Goal: Transaction & Acquisition: Book appointment/travel/reservation

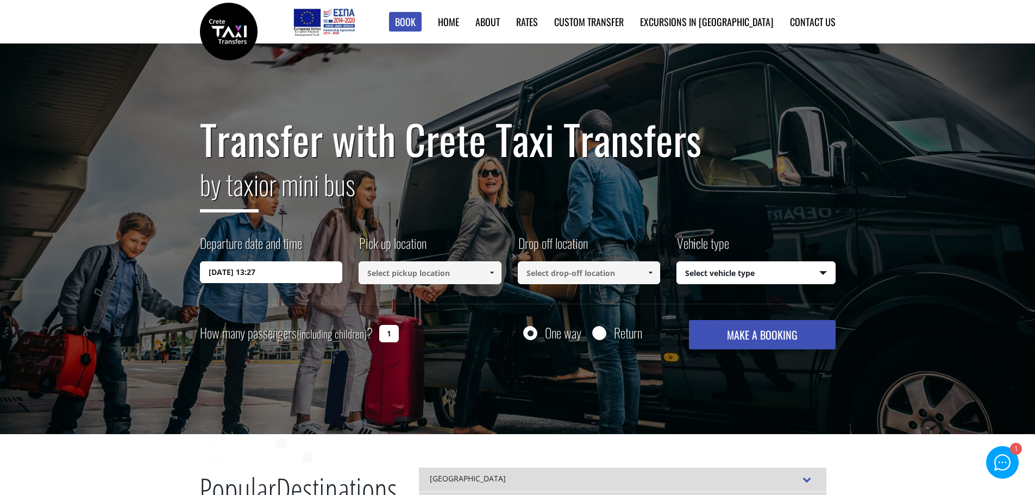
click at [278, 276] on input "16/08/2025 13:27" at bounding box center [271, 272] width 143 height 22
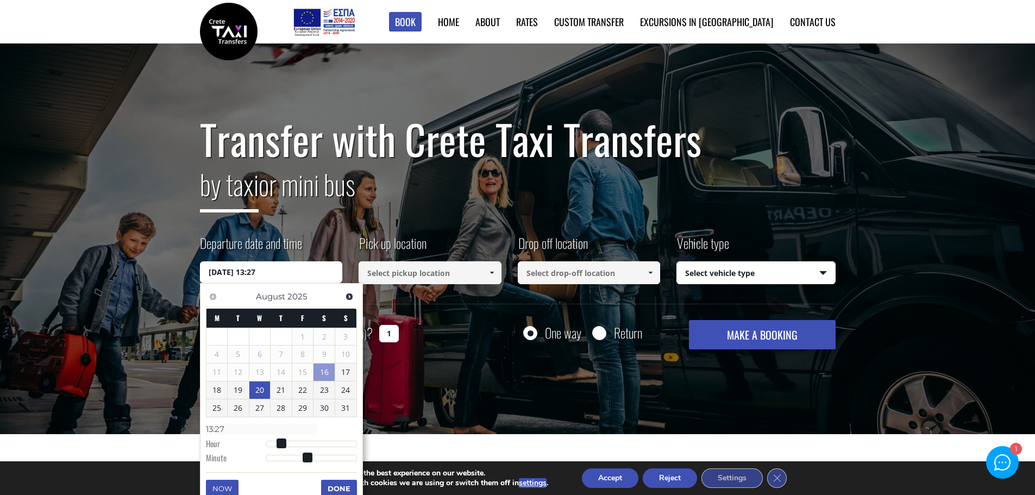
click at [263, 391] on link "20" at bounding box center [259, 389] width 21 height 17
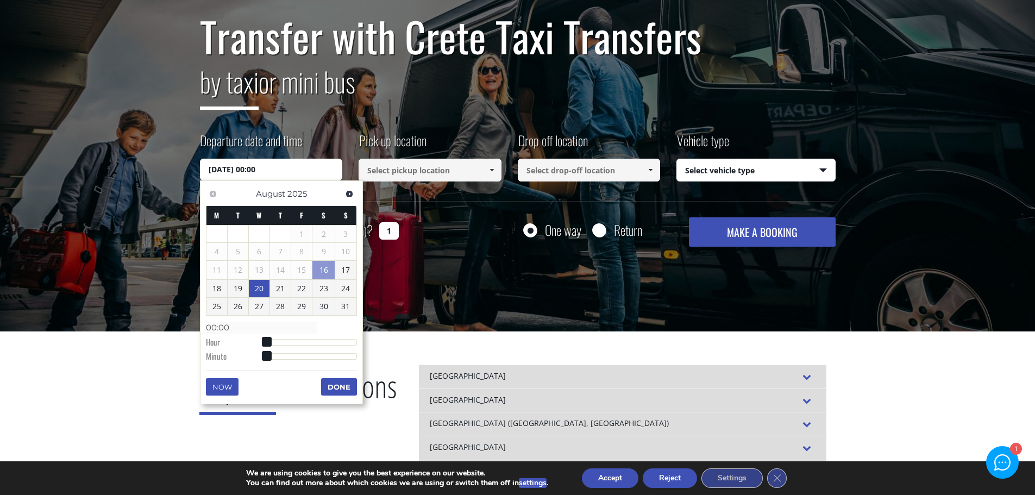
scroll to position [109, 0]
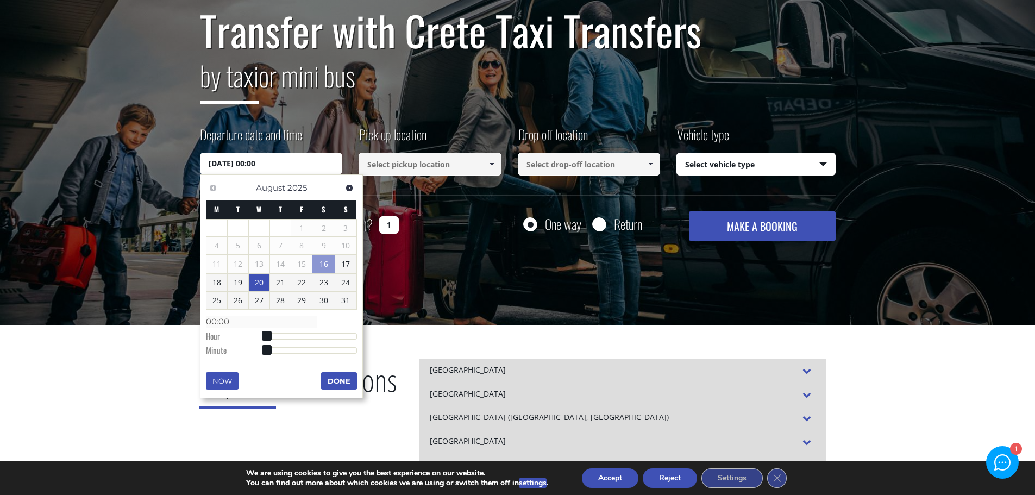
click at [259, 280] on link "20" at bounding box center [259, 282] width 21 height 17
type input "20/08/2025 01:00"
type input "01:00"
type input "20/08/2025 02:00"
type input "02:00"
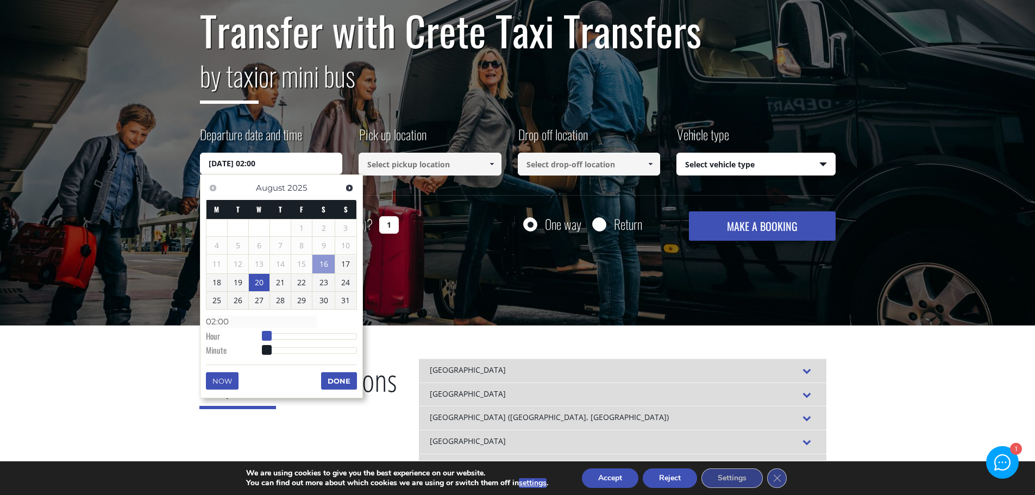
type input "20/08/2025 03:00"
type input "03:00"
type input "20/08/2025 04:00"
type input "04:00"
type input "20/08/2025 05:00"
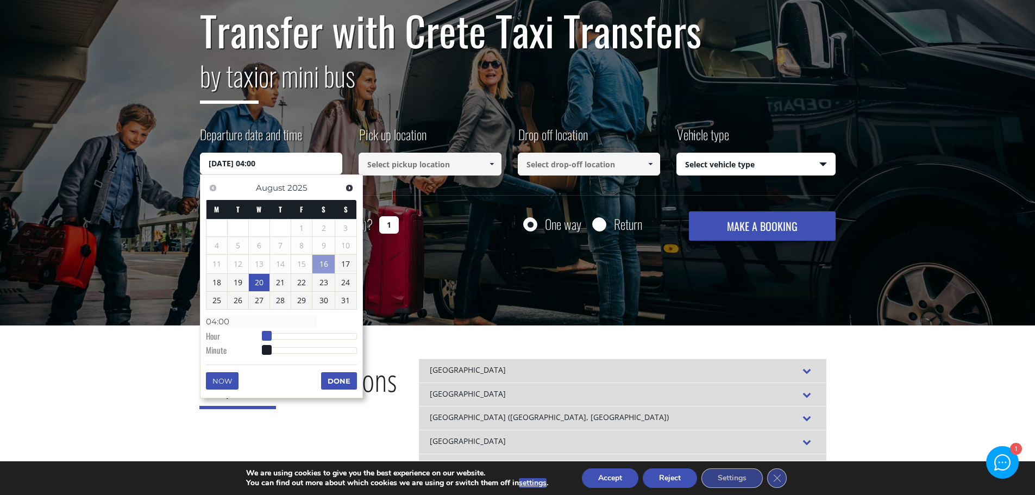
type input "05:00"
type input "20/08/2025 06:00"
type input "06:00"
type input "20/08/2025 07:00"
type input "07:00"
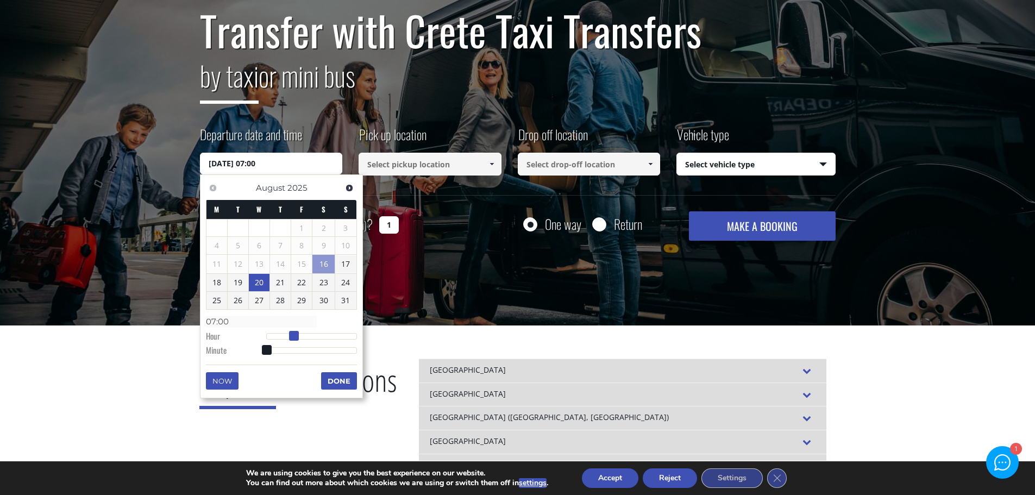
type input "20/08/2025 08:00"
type input "08:00"
type input "20/08/2025 09:00"
type input "09:00"
type input "20/08/2025 10:00"
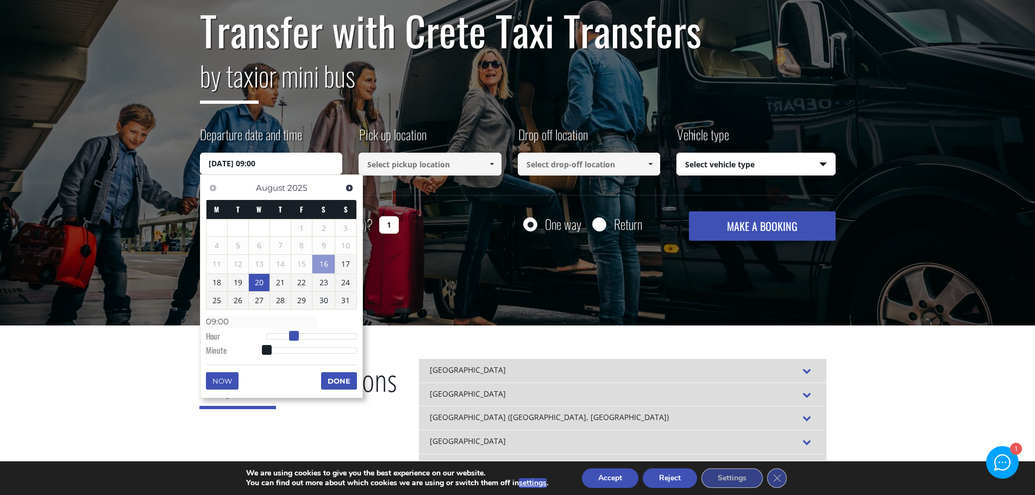
type input "10:00"
type input "20/08/2025 11:00"
type input "11:00"
type input "20/08/2025 12:00"
type input "12:00"
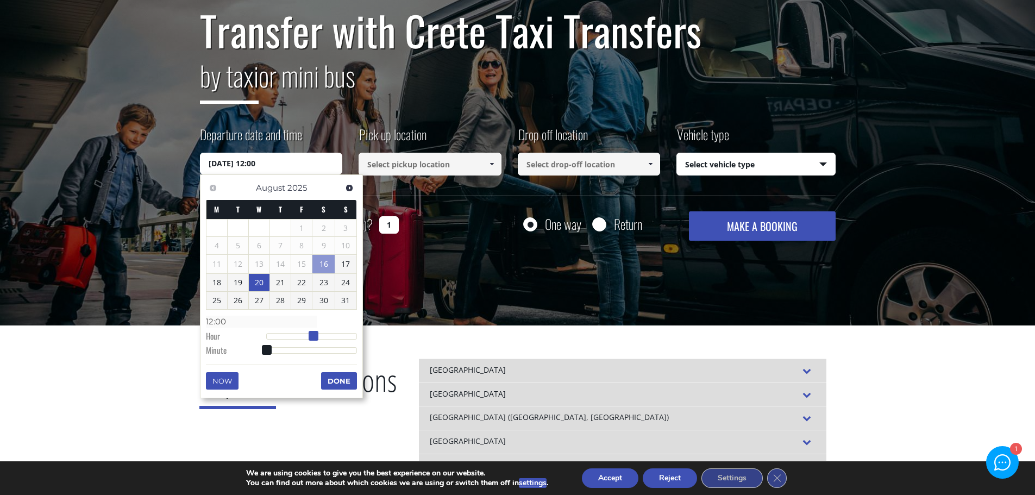
type input "20/08/2025 13:00"
type input "13:00"
type input "20/08/2025 14:00"
type input "14:00"
type input "20/08/2025 15:00"
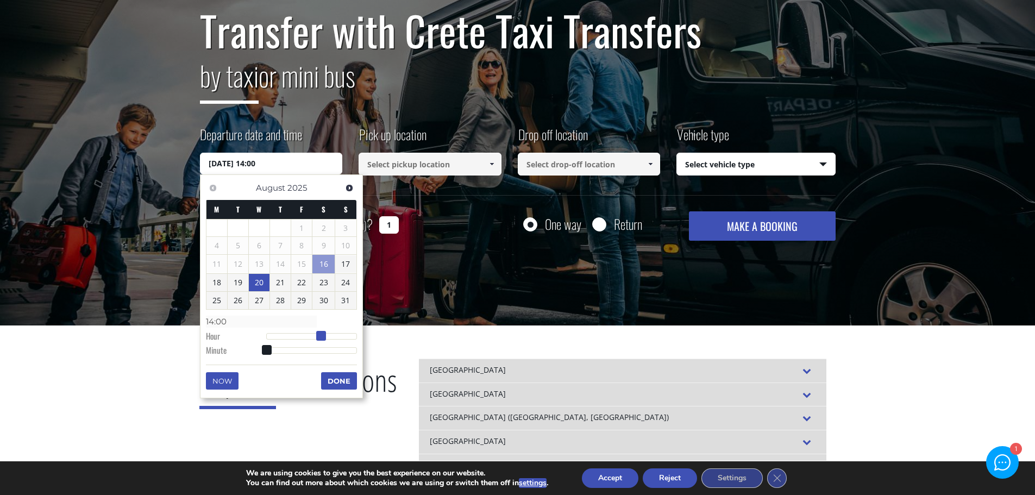
type input "15:00"
drag, startPoint x: 267, startPoint y: 337, endPoint x: 326, endPoint y: 342, distance: 58.9
click at [326, 342] on dl "Time 15:00 Hour Minute Second Millisecond Microsecond Time Zone -1200 -1100 -10…" at bounding box center [281, 335] width 151 height 46
type input "20/08/2025 15:01"
type input "15:01"
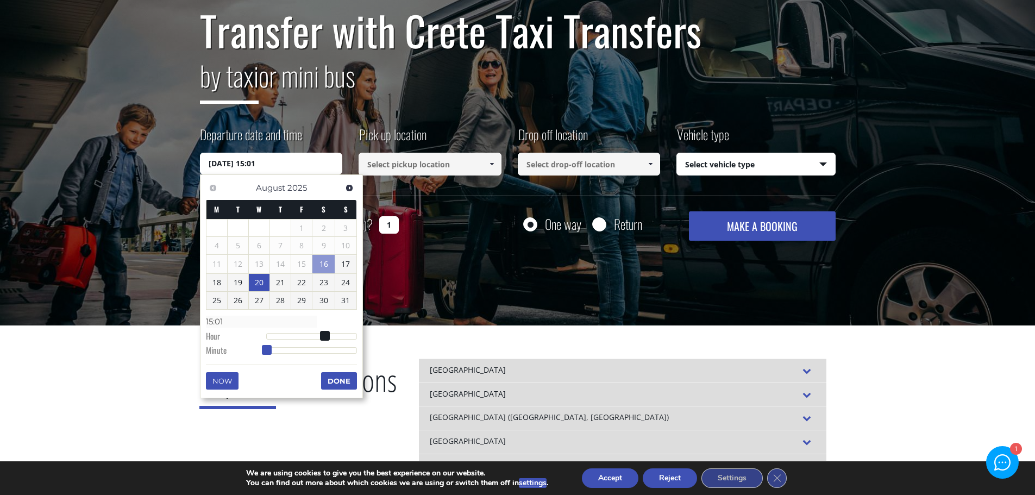
type input "20/08/2025 15:02"
type input "15:02"
type input "20/08/2025 15:04"
type input "15:04"
type input "20/08/2025 15:06"
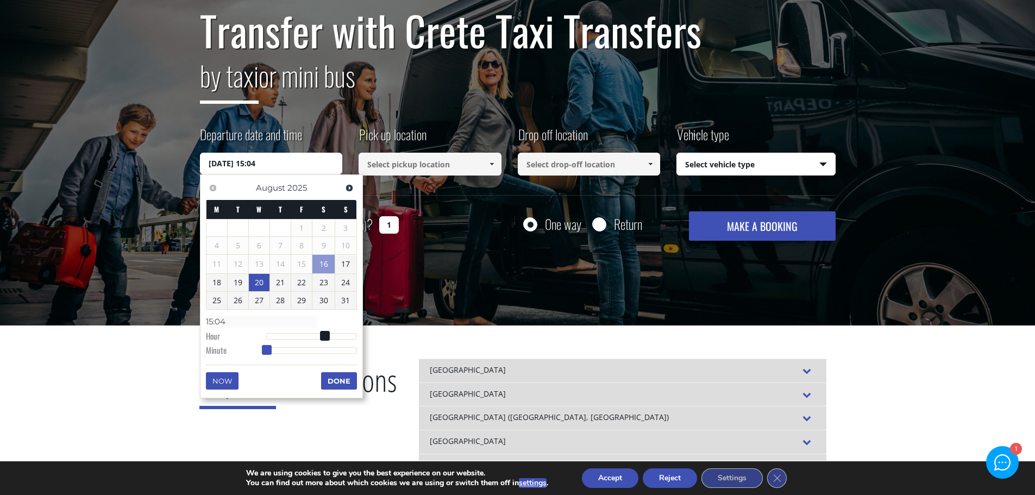
type input "15:06"
type input "20/08/2025 15:10"
type input "15:10"
type input "20/08/2025 15:12"
type input "15:12"
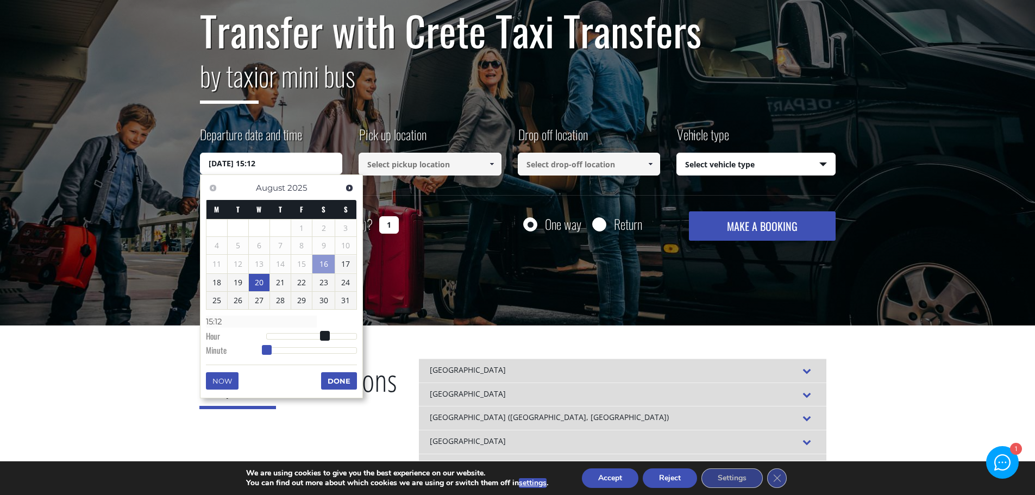
type input "20/08/2025 15:15"
type input "15:15"
type input "20/08/2025 15:17"
type input "15:17"
type input "20/08/2025 15:19"
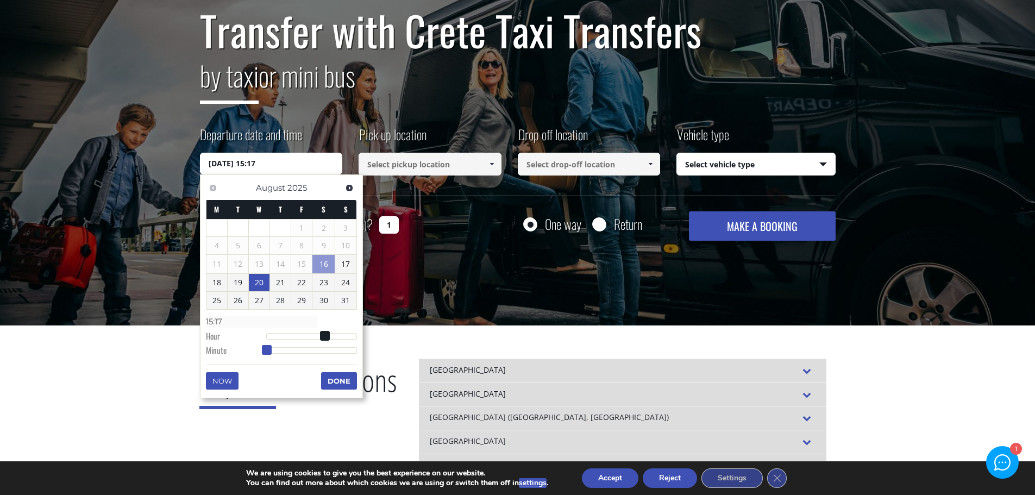
type input "15:19"
type input "20/08/2025 15:21"
type input "15:21"
type input "20/08/2025 15:22"
type input "15:22"
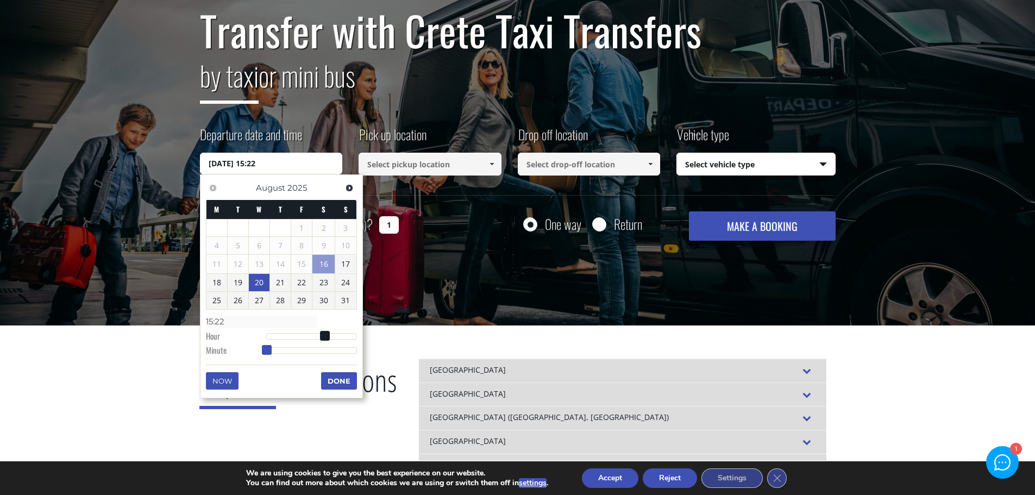
type input "20/08/2025 15:23"
type input "15:23"
type input "20/08/2025 15:24"
type input "15:24"
type input "20/08/2025 15:25"
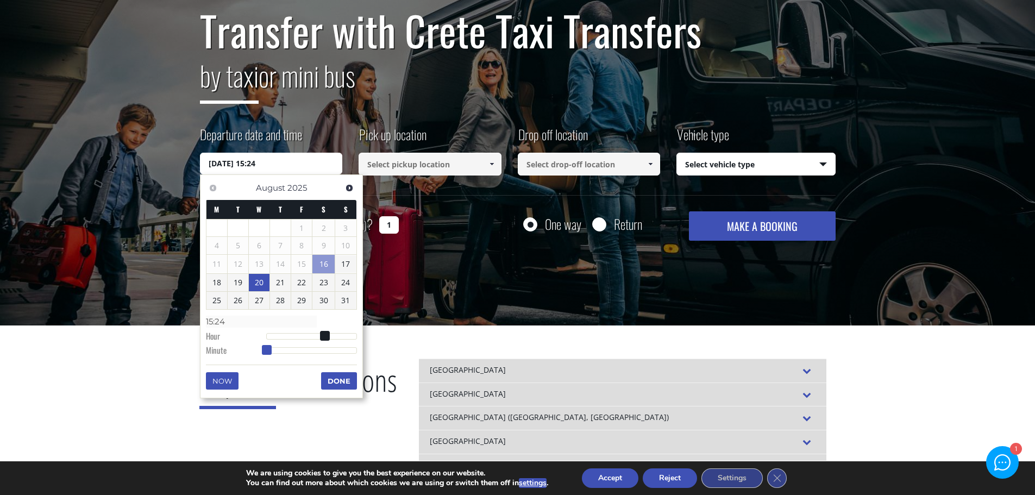
type input "15:25"
type input "20/08/2025 15:26"
type input "15:26"
type input "20/08/2025 15:27"
type input "15:27"
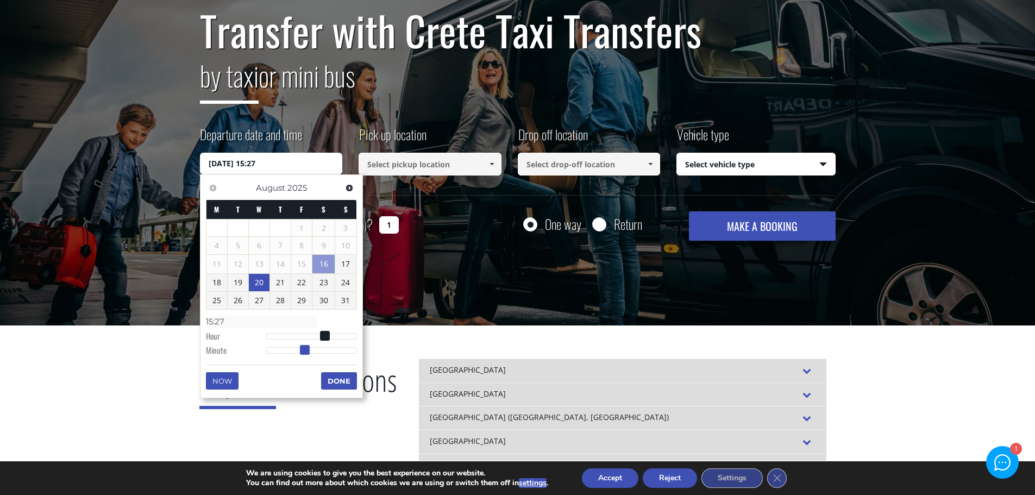
type input "20/08/2025 15:28"
type input "15:28"
type input "20/08/2025 15:29"
type input "15:29"
type input "20/08/2025 15:30"
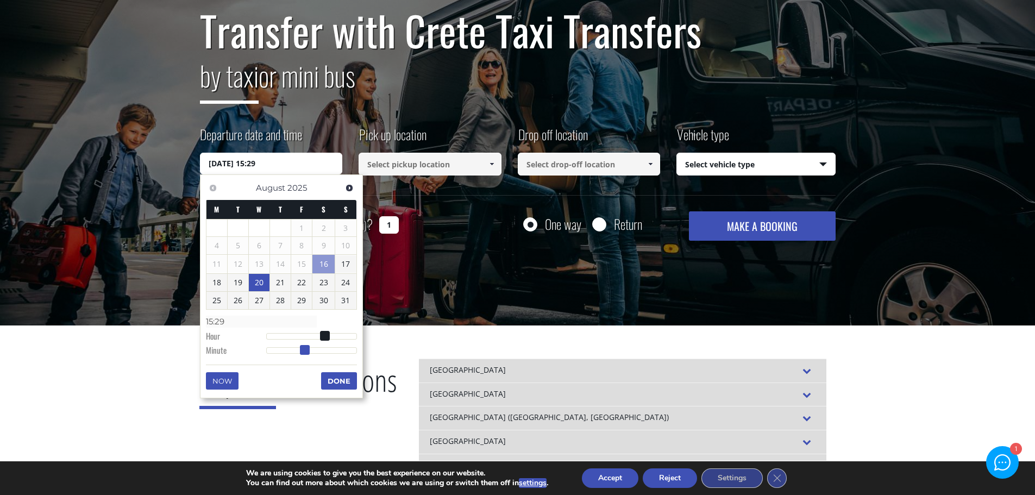
type input "15:30"
type input "20/08/2025 15:31"
type input "15:31"
type input "20/08/2025 15:32"
type input "15:32"
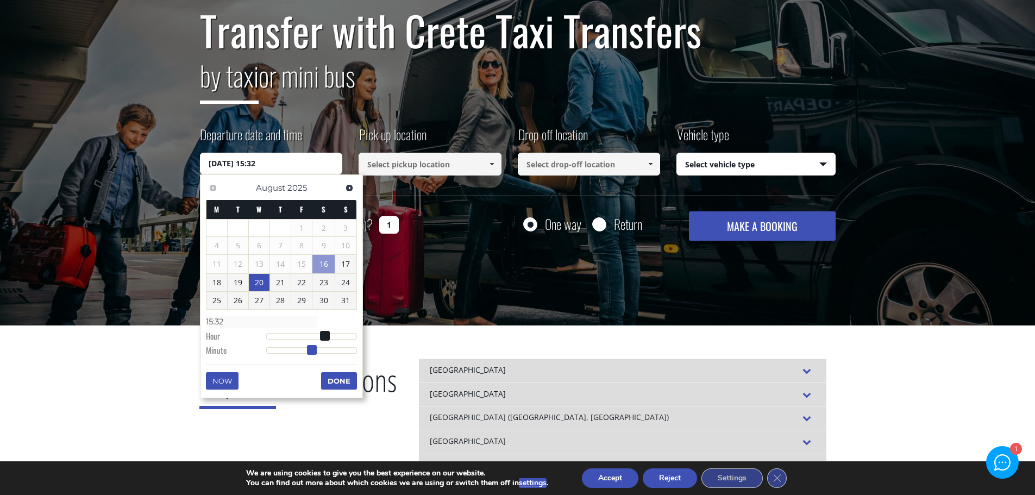
type input "20/08/2025 15:33"
type input "15:33"
type input "20/08/2025 15:34"
type input "15:34"
type input "20/08/2025 15:35"
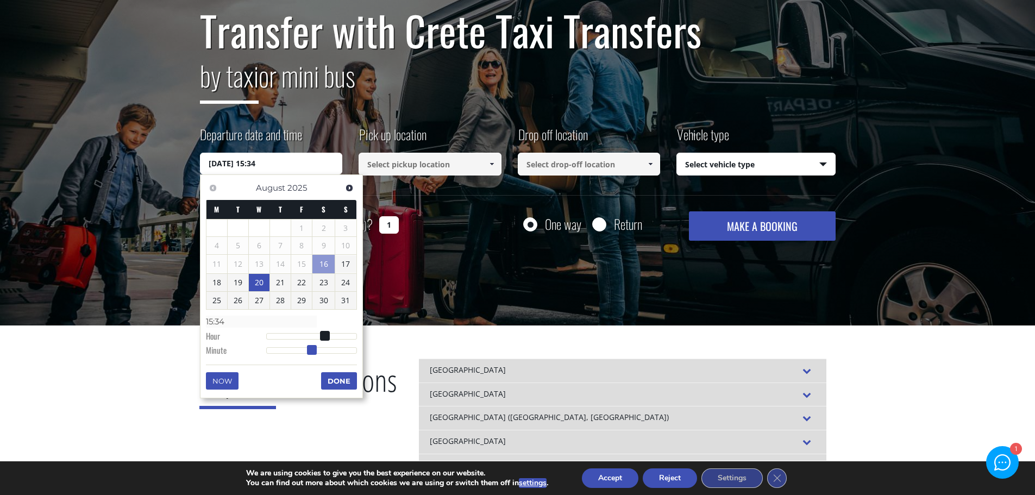
type input "15:35"
type input "20/08/2025 15:36"
type input "15:36"
type input "20/08/2025 15:37"
type input "15:37"
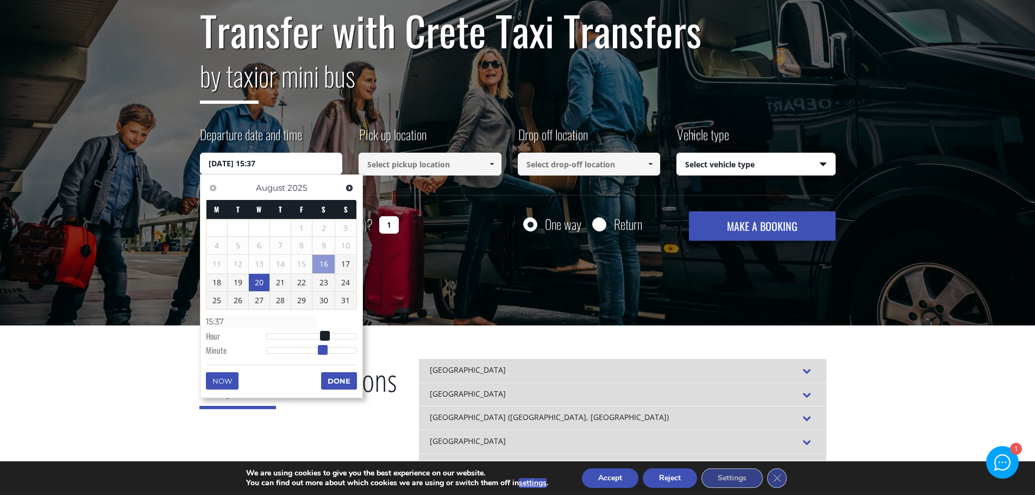
type input "20/08/2025 15:38"
type input "15:38"
type input "20/08/2025 15:39"
type input "15:39"
type input "20/08/2025 15:40"
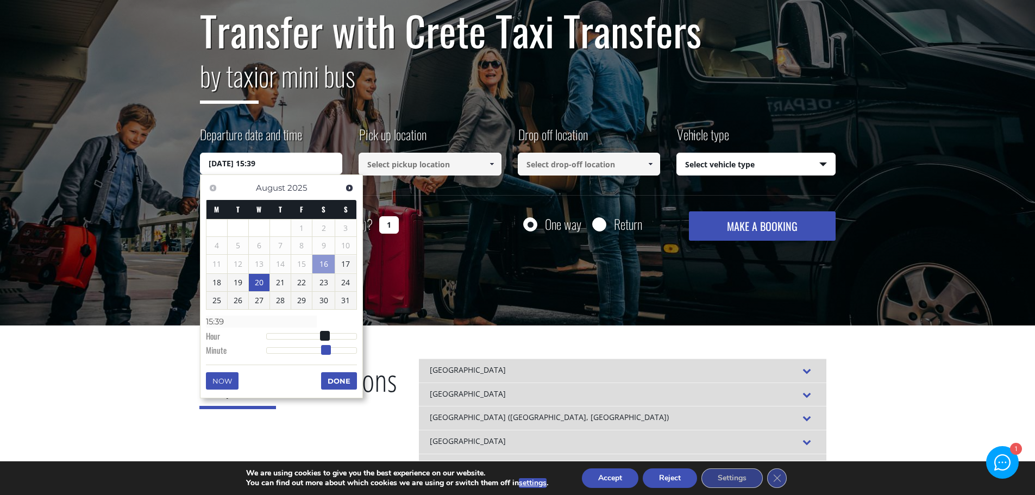
type input "15:40"
type input "20/08/2025 15:39"
type input "15:39"
drag, startPoint x: 264, startPoint y: 351, endPoint x: 322, endPoint y: 354, distance: 58.8
click at [322, 354] on span at bounding box center [326, 350] width 10 height 10
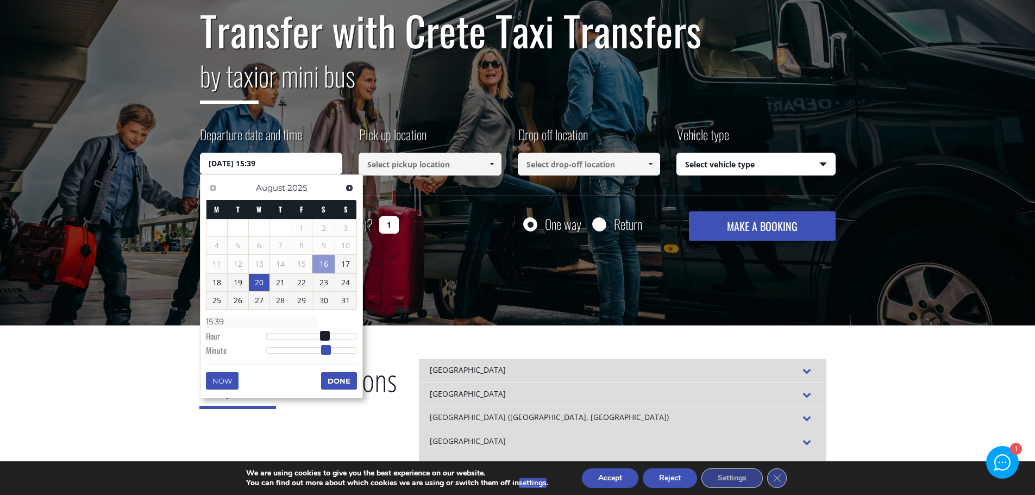
click at [322, 354] on span at bounding box center [326, 350] width 10 height 10
click at [479, 157] on input at bounding box center [430, 164] width 143 height 23
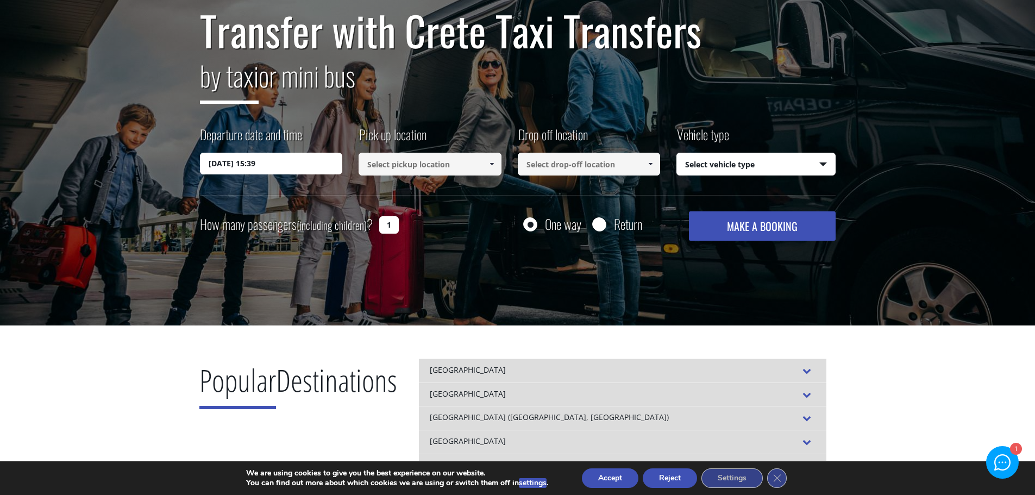
click at [479, 160] on input at bounding box center [430, 164] width 143 height 23
click at [491, 166] on span at bounding box center [491, 164] width 9 height 9
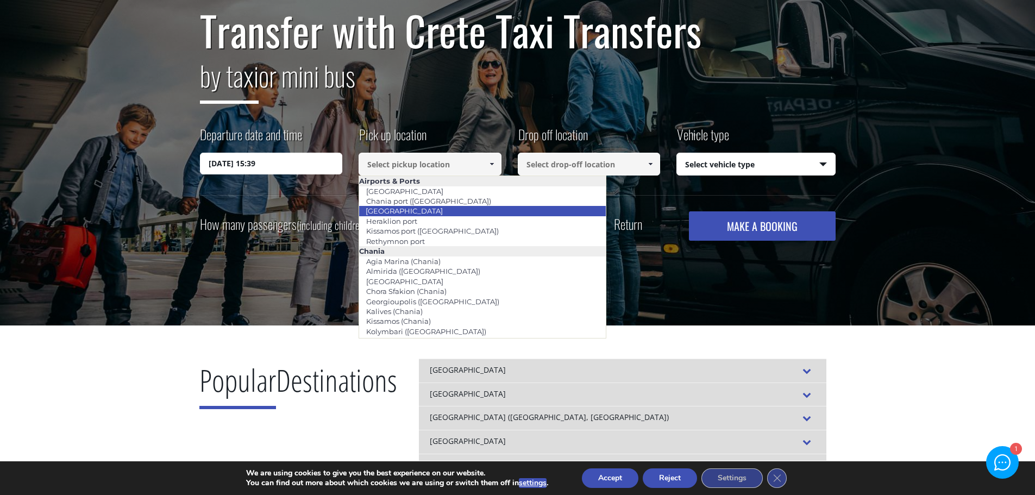
click at [532, 209] on li "[GEOGRAPHIC_DATA]" at bounding box center [482, 211] width 247 height 10
type input "[GEOGRAPHIC_DATA]"
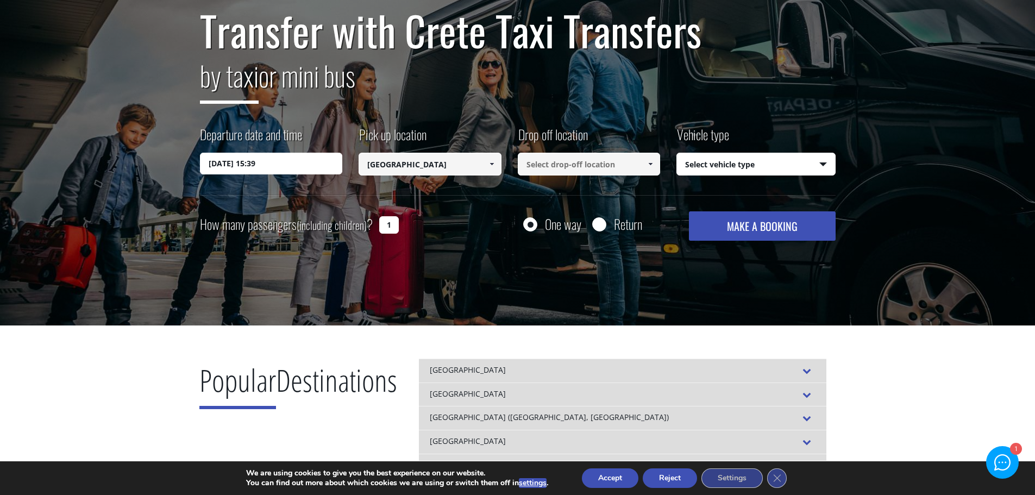
click at [625, 166] on input at bounding box center [589, 164] width 143 height 23
click at [648, 162] on span at bounding box center [650, 164] width 9 height 9
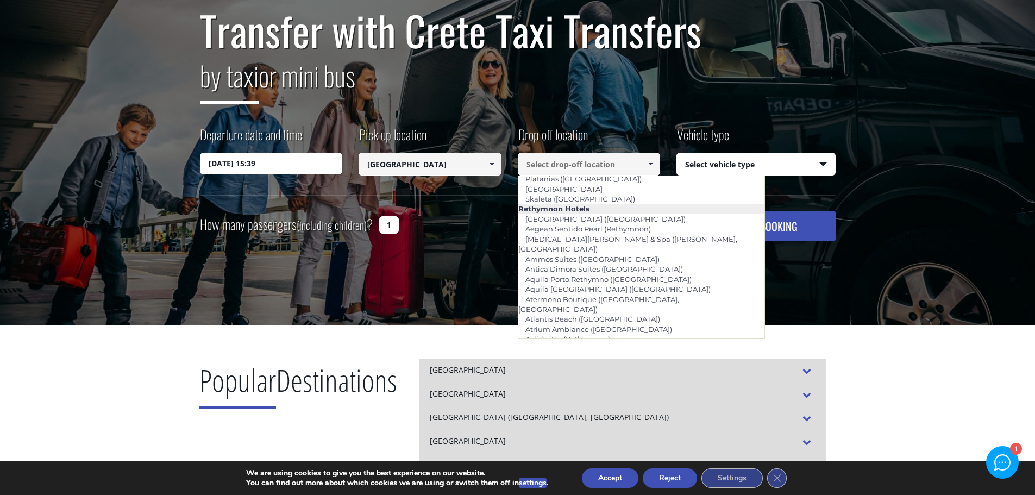
scroll to position [1872, 0]
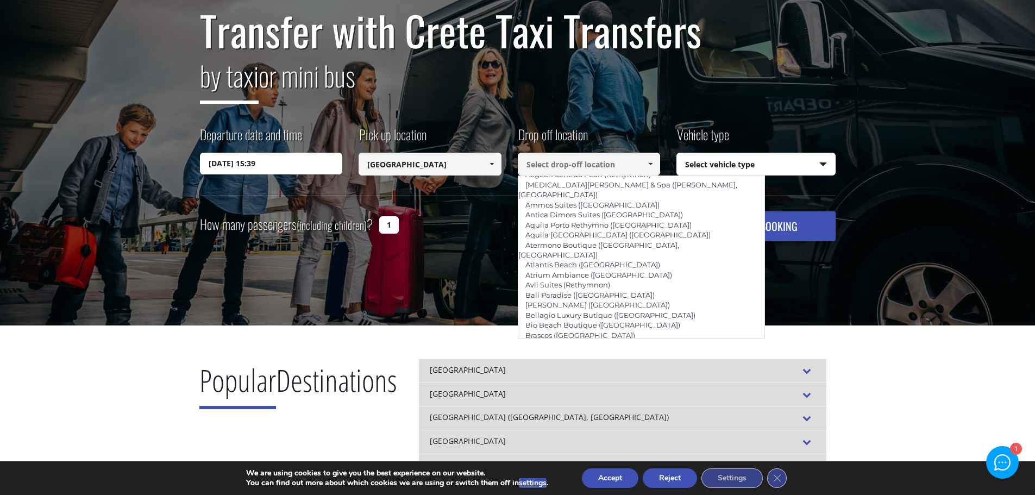
type input "[GEOGRAPHIC_DATA] (Panormo)"
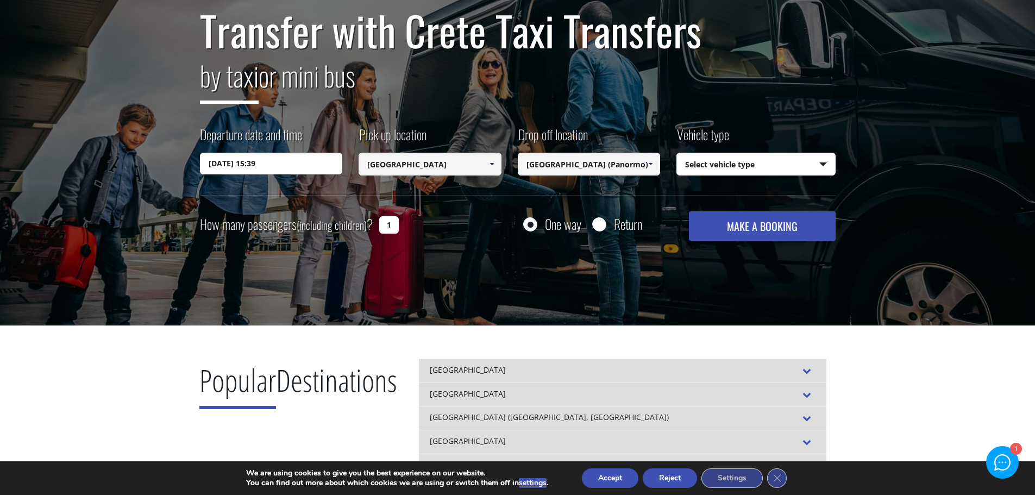
click at [744, 170] on select "Select vehicle type Taxi (4 passengers) Mercedes E Class Mini Van (7 passengers…" at bounding box center [756, 164] width 158 height 23
select select "542"
click at [677, 153] on select "Select vehicle type Taxi (4 passengers) Mercedes E Class Mini Van (7 passengers…" at bounding box center [756, 164] width 158 height 23
click at [598, 221] on input "Return" at bounding box center [599, 225] width 14 height 14
radio input "true"
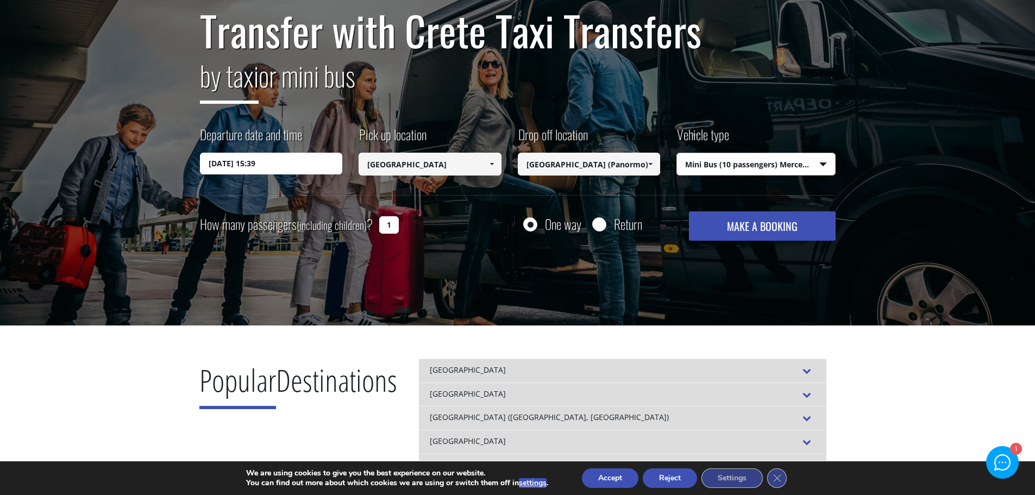
type input "[GEOGRAPHIC_DATA] (Panormo)"
type input "[GEOGRAPHIC_DATA]"
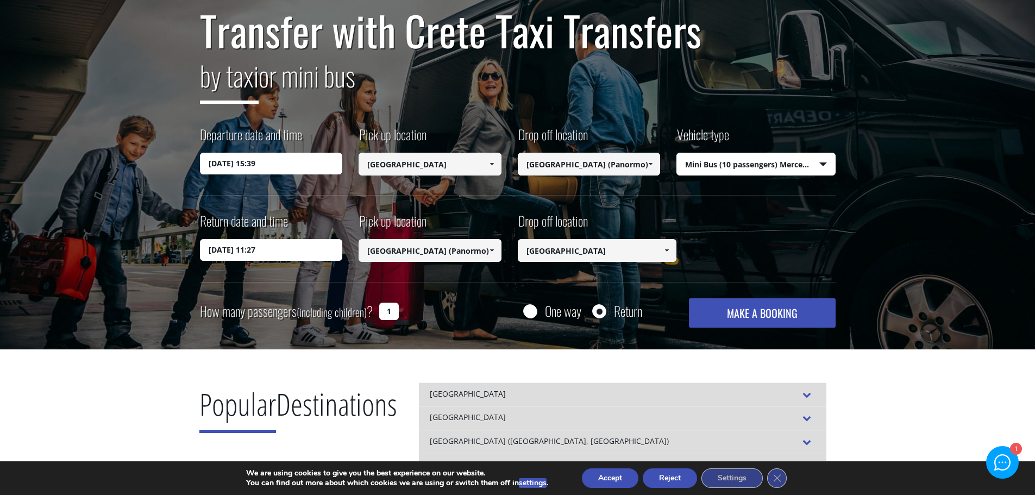
click at [269, 253] on input "17/08/2025 11:27" at bounding box center [271, 250] width 143 height 22
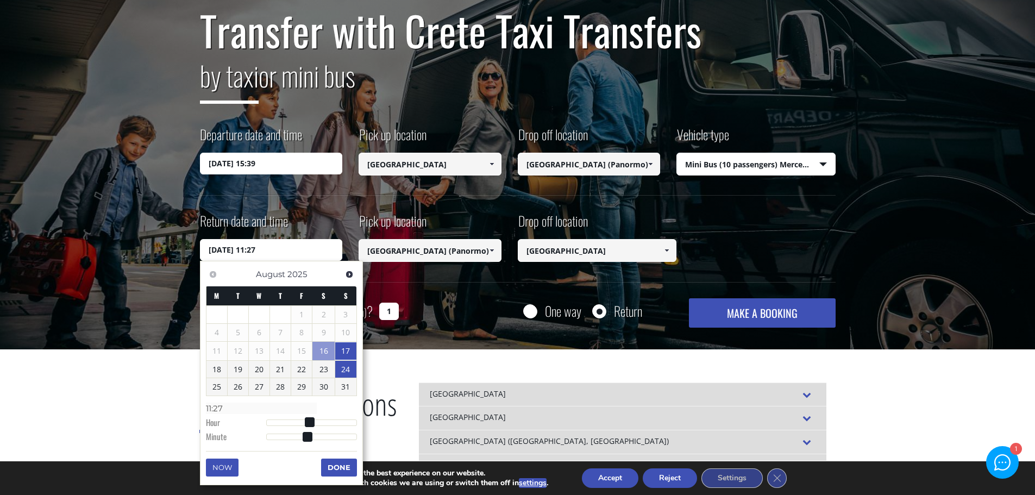
click at [353, 372] on link "24" at bounding box center [345, 369] width 21 height 17
type input "24/08/2025 11:27"
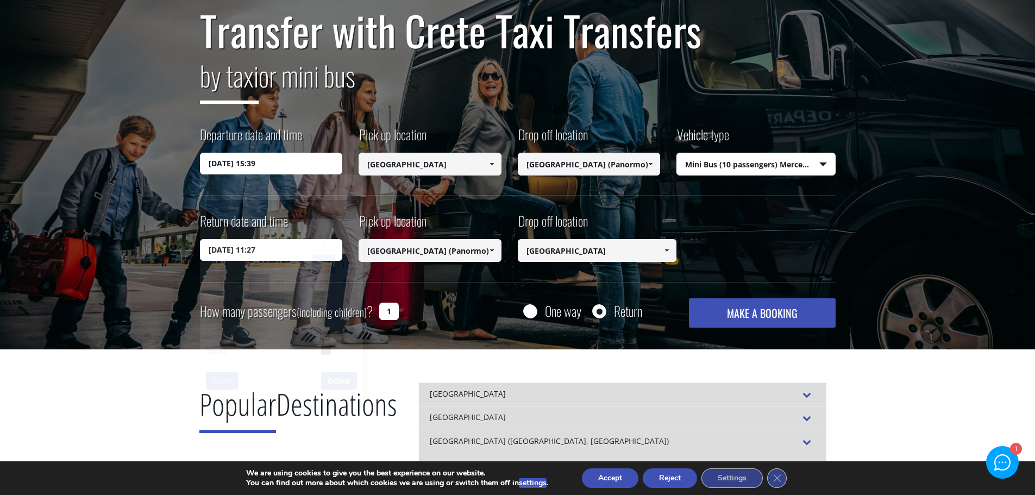
click at [266, 166] on input "20/08/2025 15:39" at bounding box center [271, 164] width 143 height 22
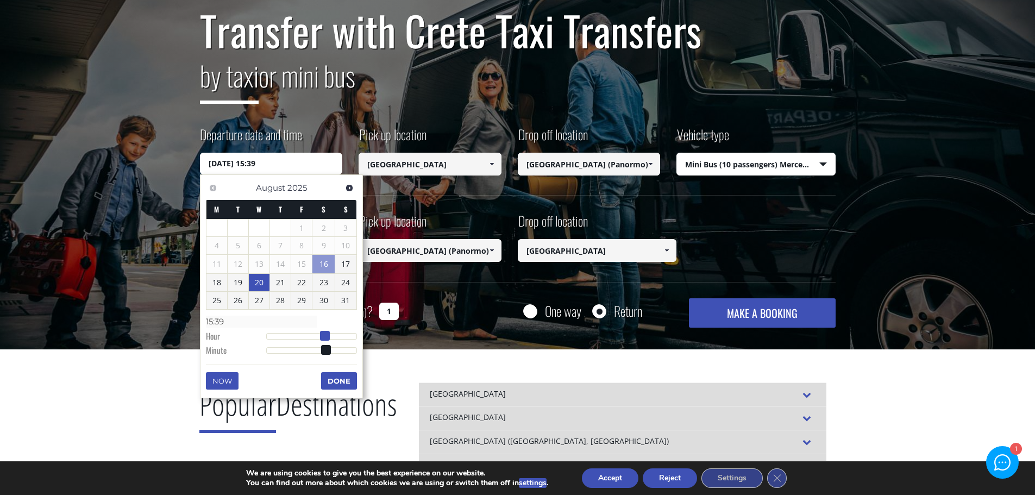
type input "20/08/2025 14:39"
type input "14:39"
type input "20/08/2025 13:39"
type input "13:39"
type input "20/08/2025 14:39"
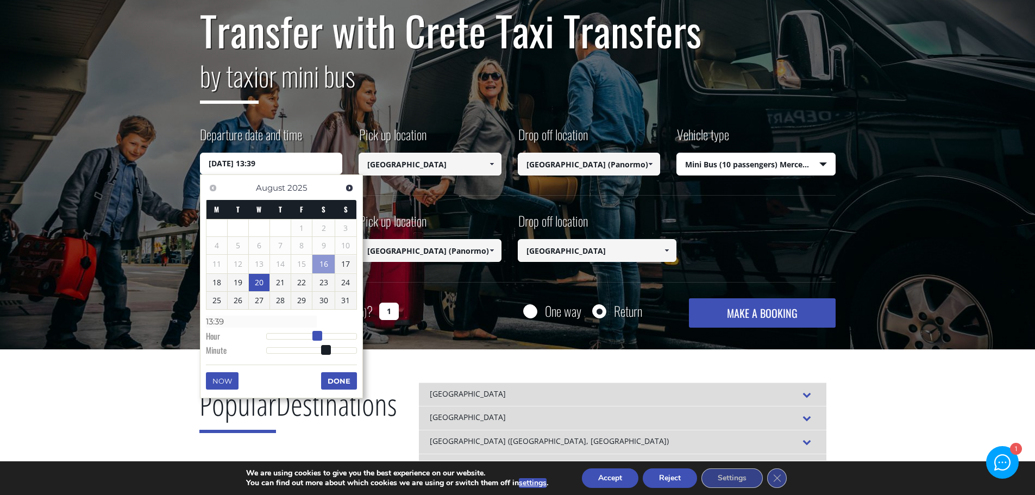
type input "14:39"
type input "20/08/2025 15:39"
type input "15:39"
click at [324, 337] on span at bounding box center [325, 336] width 10 height 10
type input "20/08/2025 15:38"
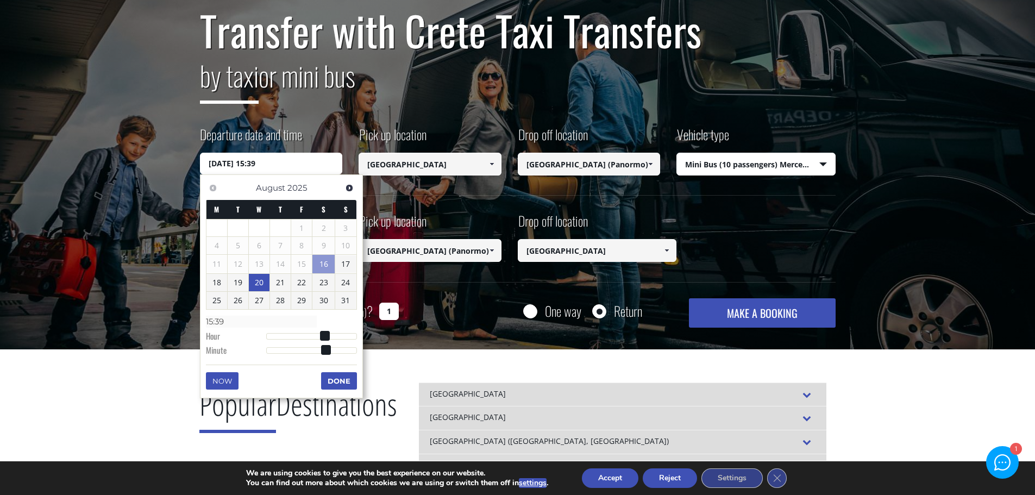
type input "15:38"
type input "20/08/2025 15:37"
type input "15:37"
type input "20/08/2025 15:36"
type input "15:36"
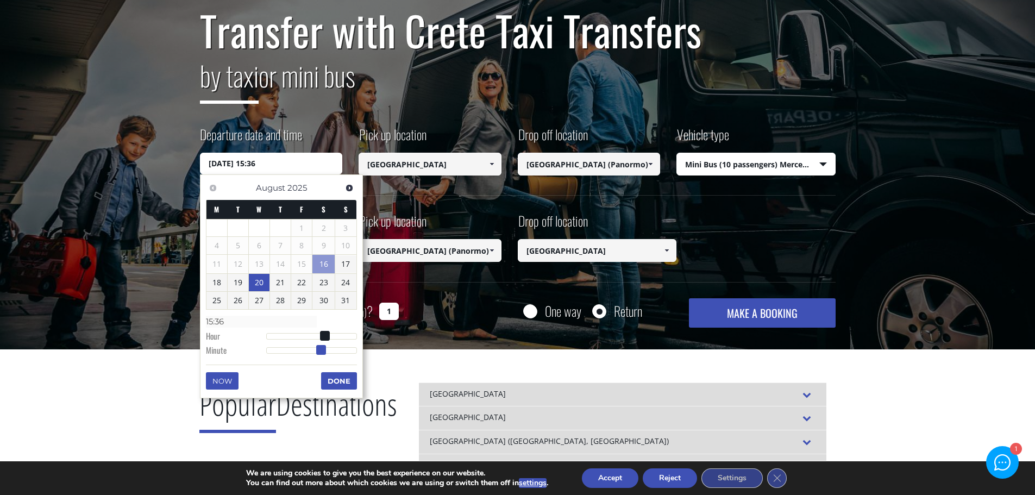
type input "20/08/2025 15:35"
type input "15:35"
type input "20/08/2025 15:34"
type input "15:34"
type input "20/08/2025 15:33"
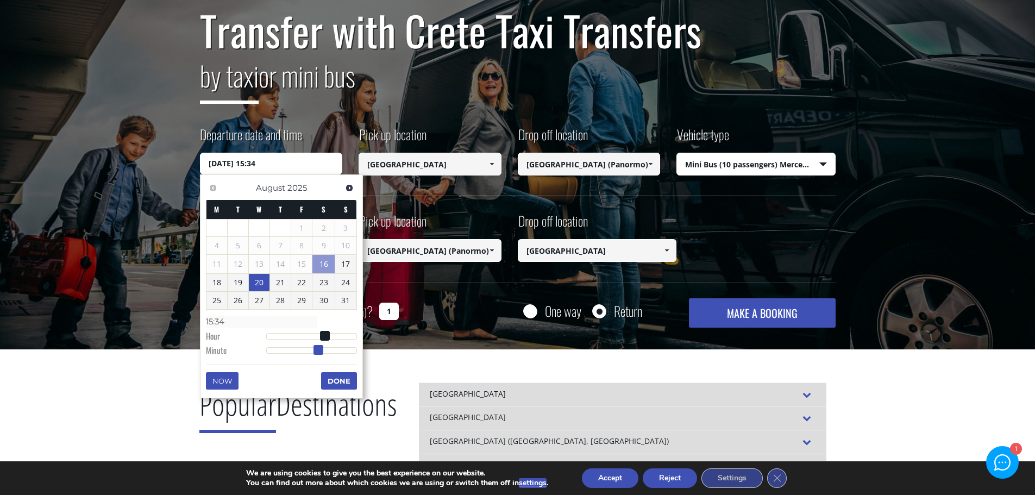
type input "15:33"
type input "20/08/2025 15:32"
type input "15:32"
type input "20/08/2025 15:31"
type input "15:31"
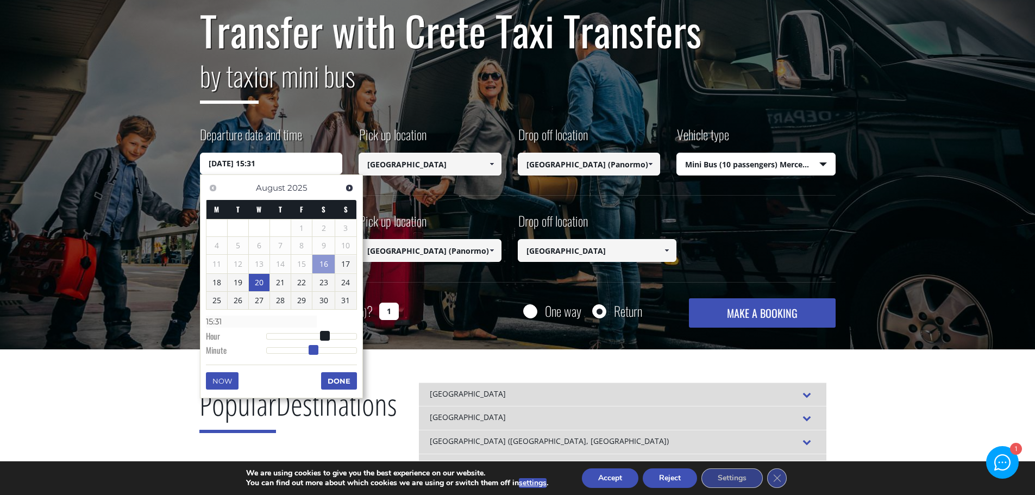
type input "20/08/2025 15:30"
type input "15:30"
type input "20/08/2025 15:29"
type input "15:29"
type input "20/08/2025 15:28"
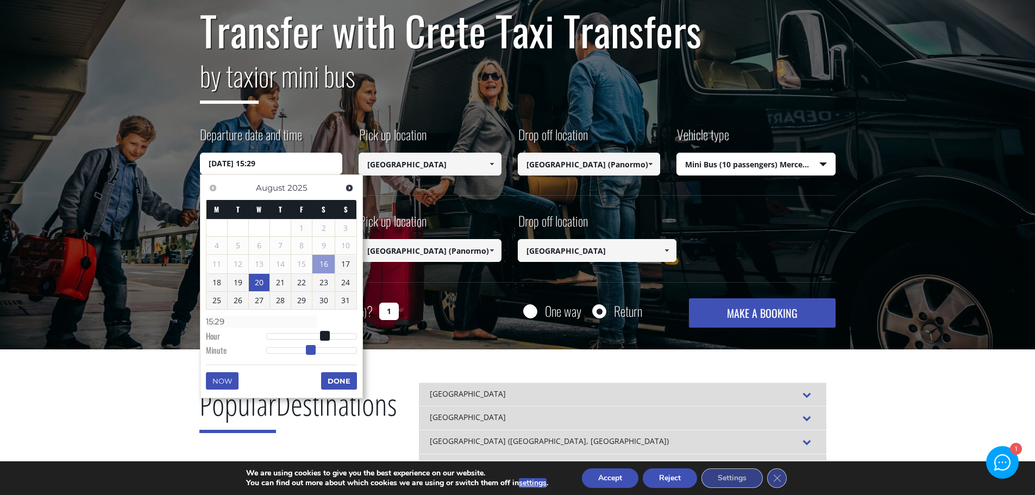
type input "15:28"
type input "20/08/2025 15:27"
type input "15:27"
type input "20/08/2025 15:26"
type input "15:26"
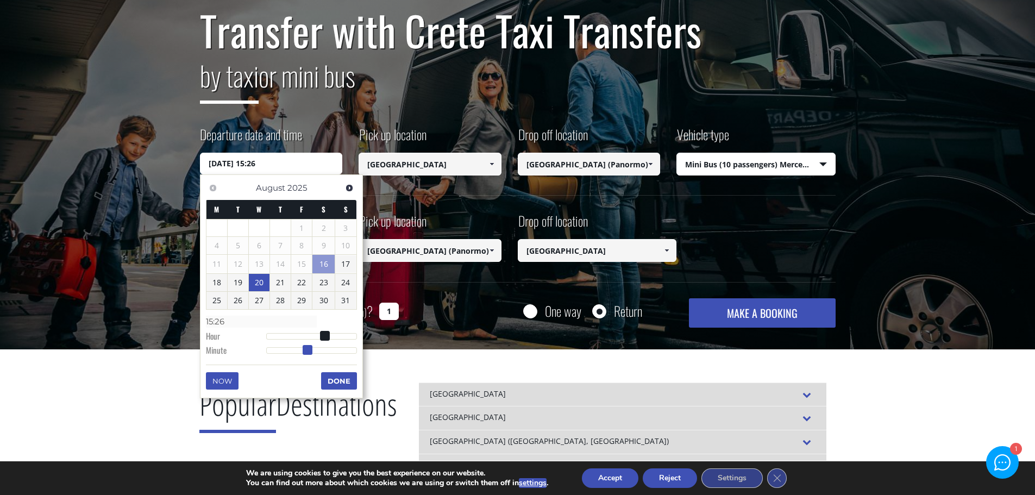
type input "20/08/2025 15:25"
type input "15:25"
type input "20/08/2025 15:24"
type input "15:24"
type input "20/08/2025 15:23"
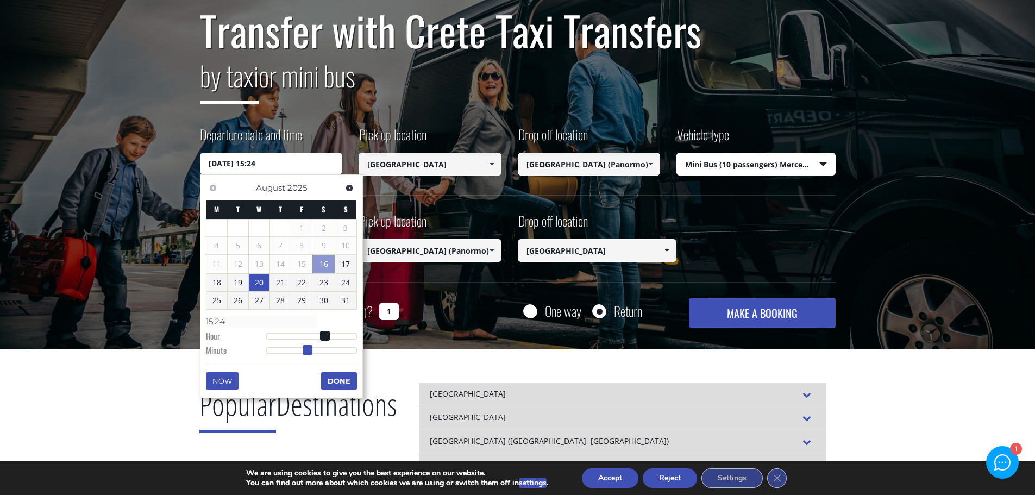
type input "15:23"
type input "20/08/2025 15:22"
type input "15:22"
type input "20/08/2025 15:21"
type input "15:21"
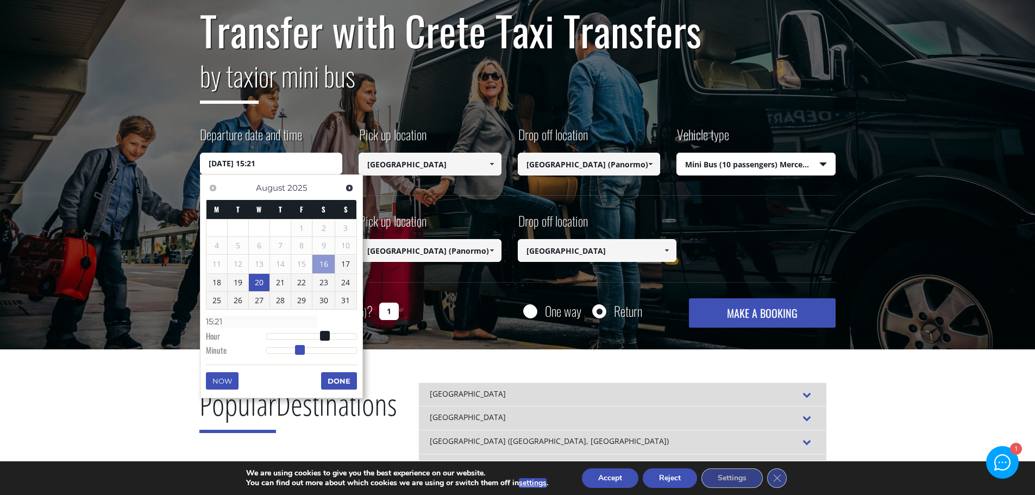
type input "20/08/2025 15:20"
type input "15:20"
type input "20/08/2025 15:19"
type input "15:19"
type input "20/08/2025 15:18"
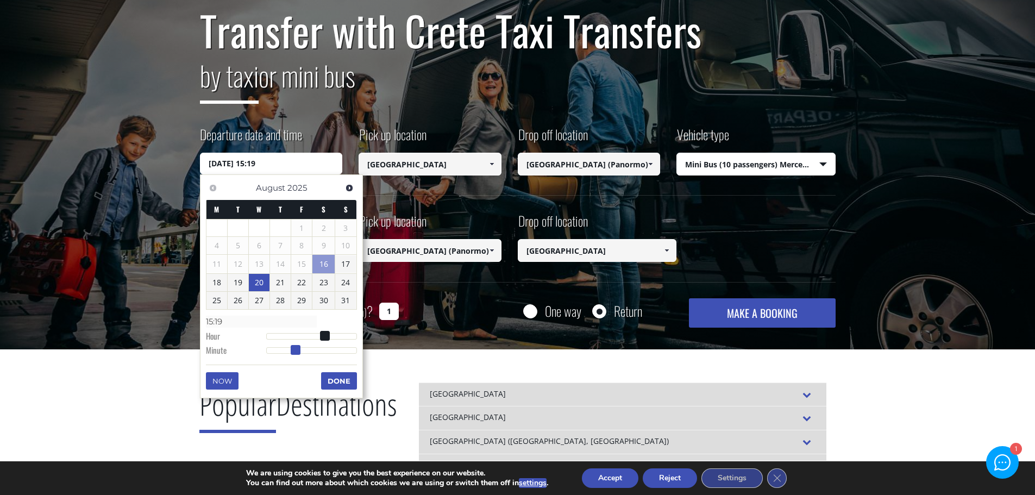
type input "15:18"
type input "20/08/2025 15:17"
type input "15:17"
type input "20/08/2025 15:16"
type input "15:16"
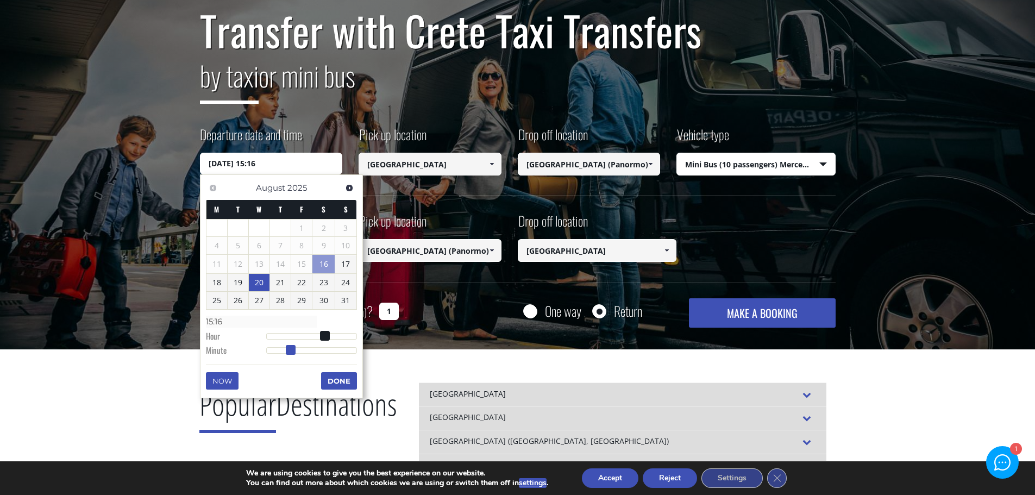
type input "20/08/2025 15:15"
type input "15:15"
type input "20/08/2025 15:14"
type input "15:14"
type input "20/08/2025 15:15"
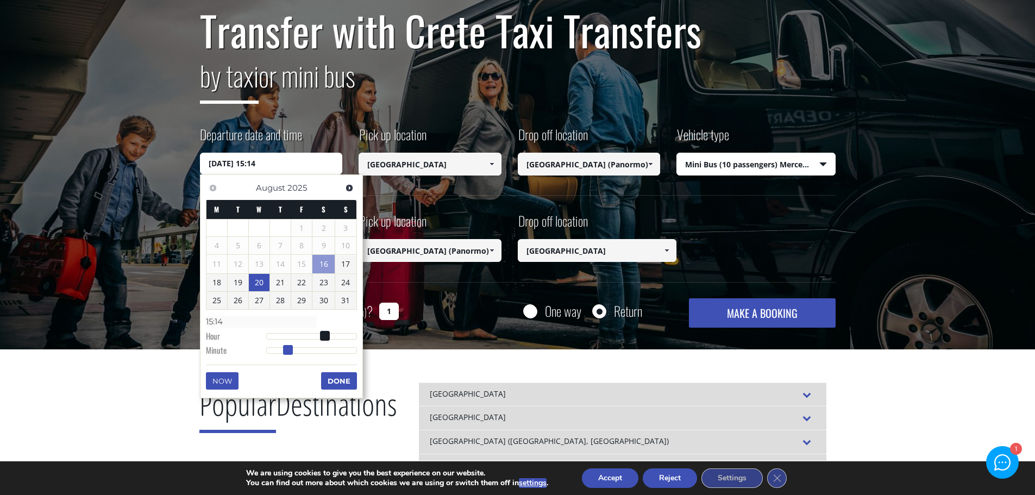
type input "15:15"
type input "20/08/2025 15:16"
type input "15:16"
type input "20/08/2025 15:17"
type input "15:17"
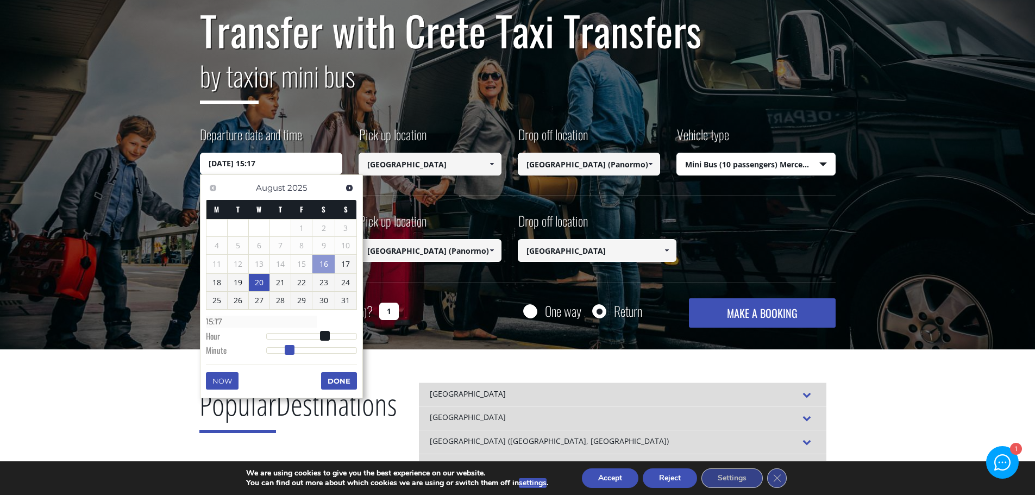
type input "20/08/2025 15:18"
type input "15:18"
type input "20/08/2025 15:19"
type input "15:19"
type input "20/08/2025 15:20"
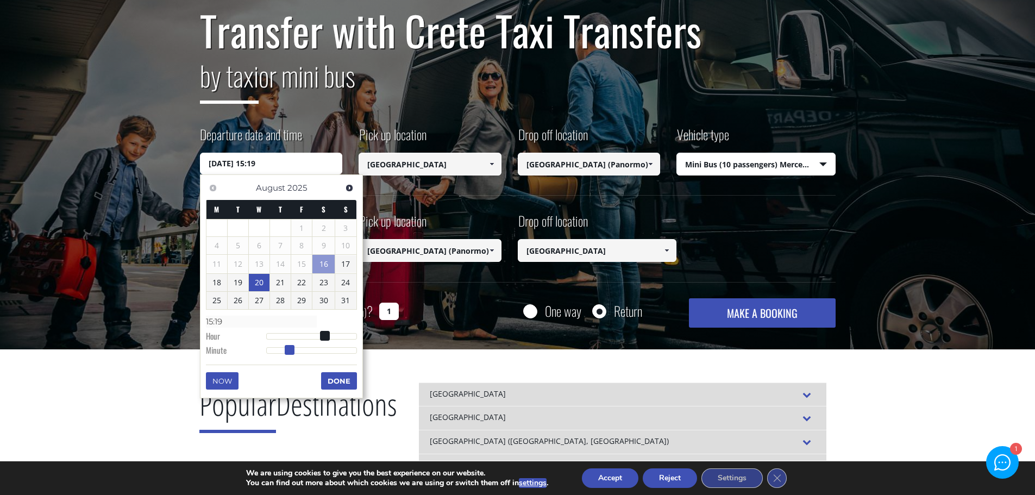
type input "15:20"
type input "20/08/2025 15:21"
type input "15:21"
type input "20/08/2025 15:22"
type input "15:22"
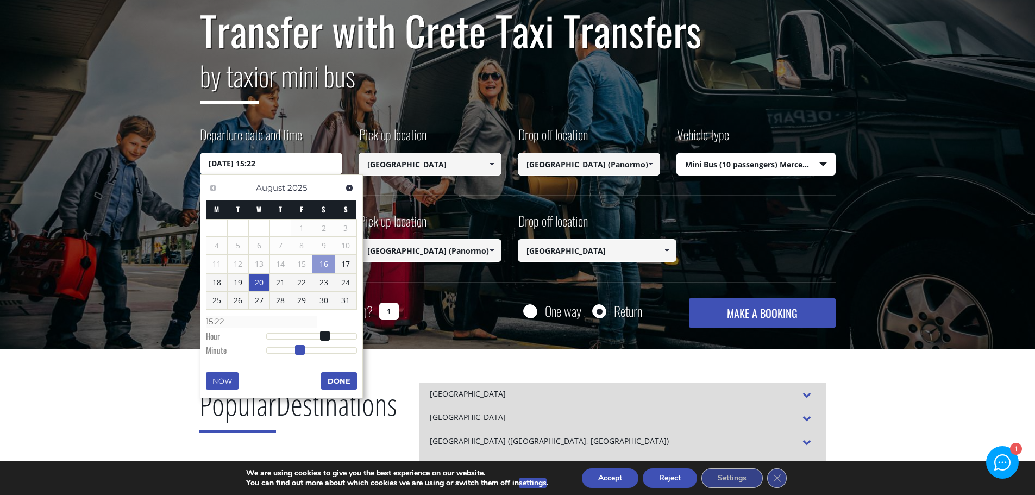
drag, startPoint x: 325, startPoint y: 349, endPoint x: 299, endPoint y: 349, distance: 25.5
click at [299, 349] on span at bounding box center [300, 350] width 10 height 10
type input "20/08/2025 14:22"
type input "14:22"
click at [321, 337] on span at bounding box center [321, 336] width 10 height 10
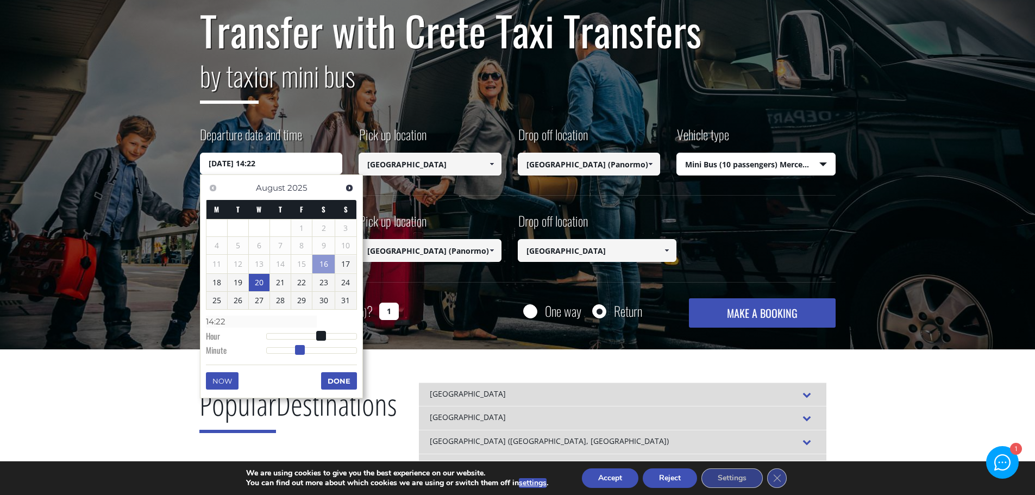
type input "20/08/2025 14:23"
type input "14:23"
type input "20/08/2025 14:24"
type input "14:24"
type input "20/08/2025 14:25"
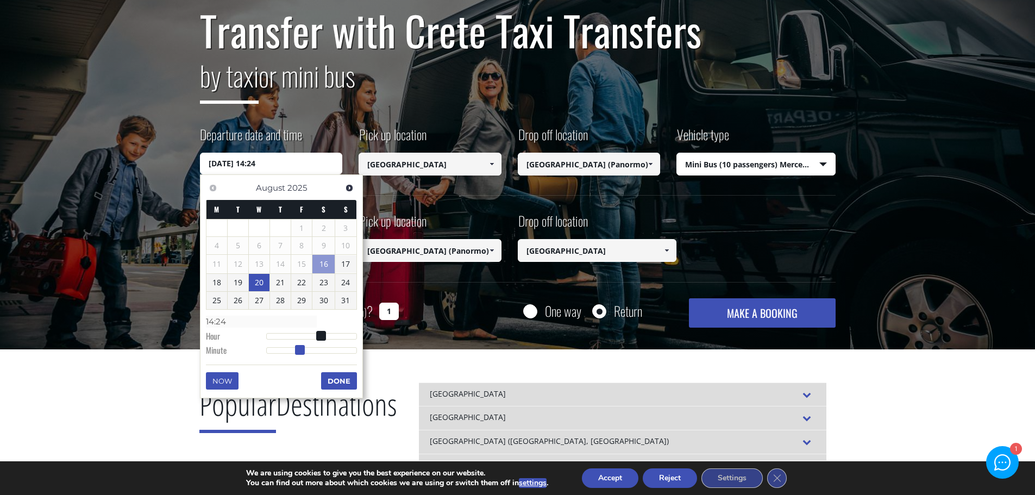
type input "14:25"
type input "20/08/2025 14:26"
type input "14:26"
type input "20/08/2025 14:27"
type input "14:27"
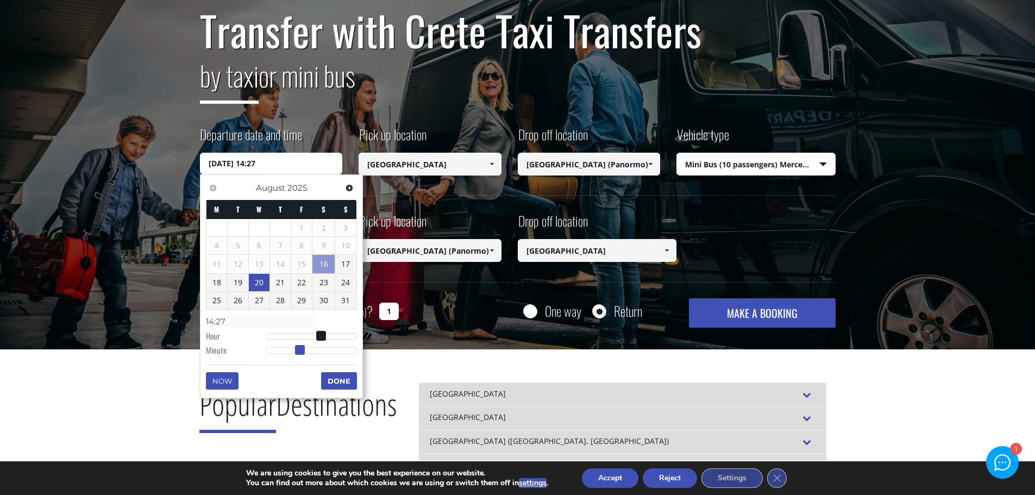
type input "20/08/2025 14:28"
type input "14:28"
type input "20/08/2025 14:29"
type input "14:29"
type input "20/08/2025 14:30"
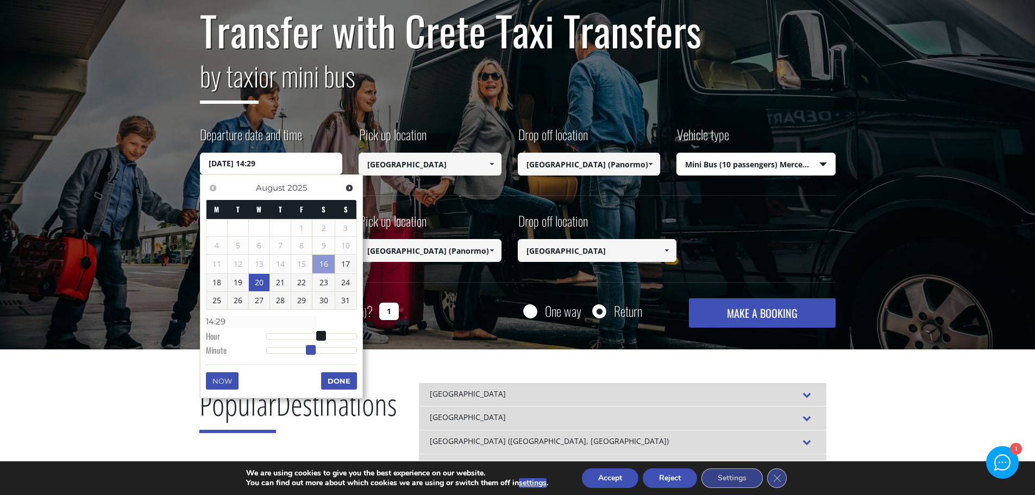
type input "14:30"
type input "20/08/2025 14:31"
type input "14:31"
type input "20/08/2025 14:32"
type input "14:32"
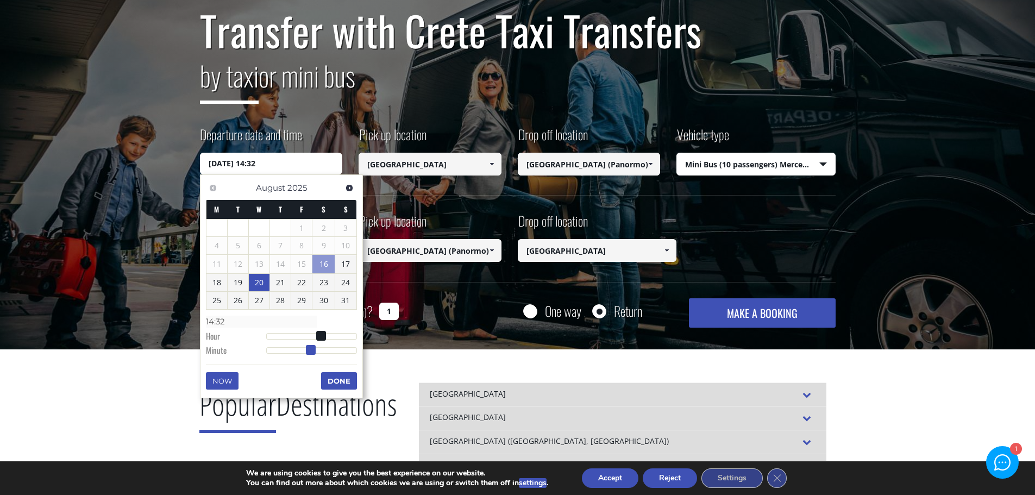
type input "20/08/2025 14:33"
type input "14:33"
type input "20/08/2025 14:34"
type input "14:34"
type input "20/08/2025 14:35"
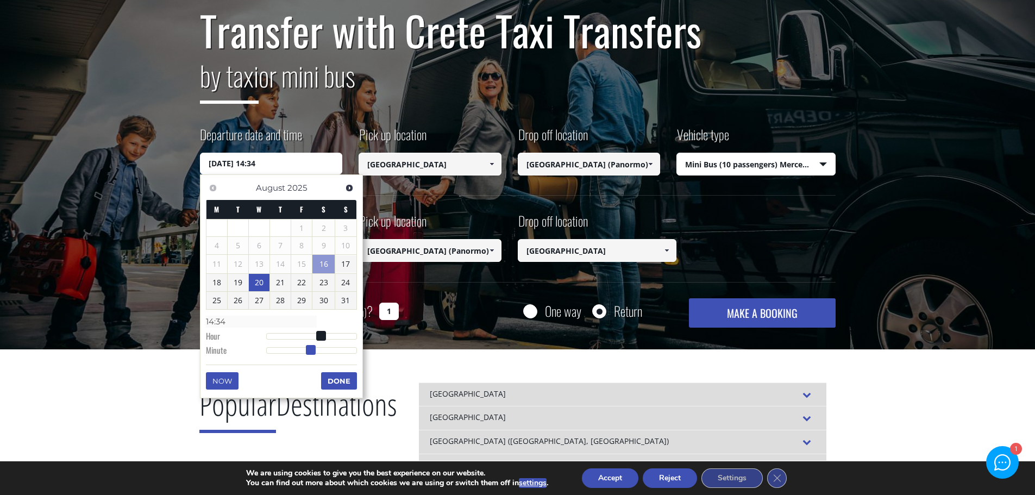
type input "14:35"
type input "20/08/2025 14:36"
drag, startPoint x: 298, startPoint y: 350, endPoint x: 334, endPoint y: 353, distance: 35.4
click at [334, 353] on span at bounding box center [335, 350] width 10 height 10
click at [340, 381] on button "Done" at bounding box center [339, 380] width 36 height 17
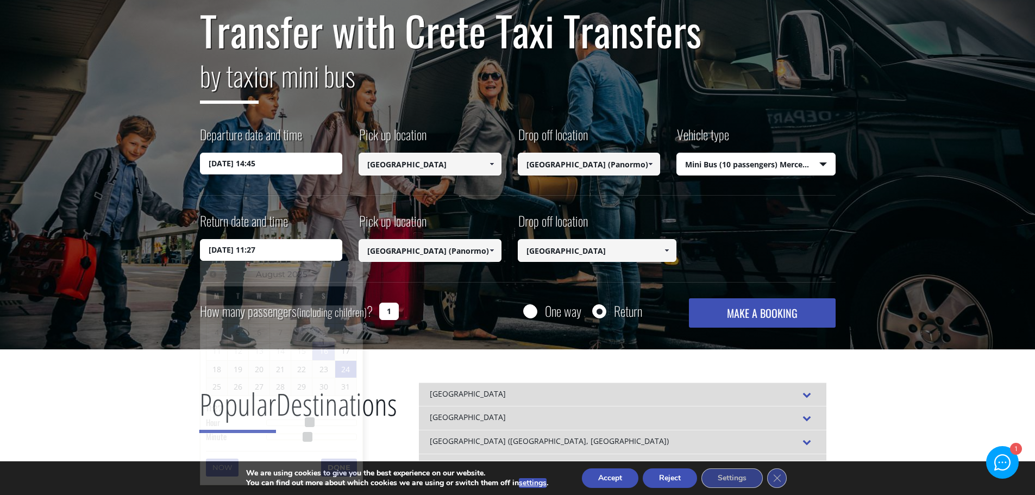
click at [282, 252] on input "24/08/2025 11:27" at bounding box center [271, 250] width 143 height 22
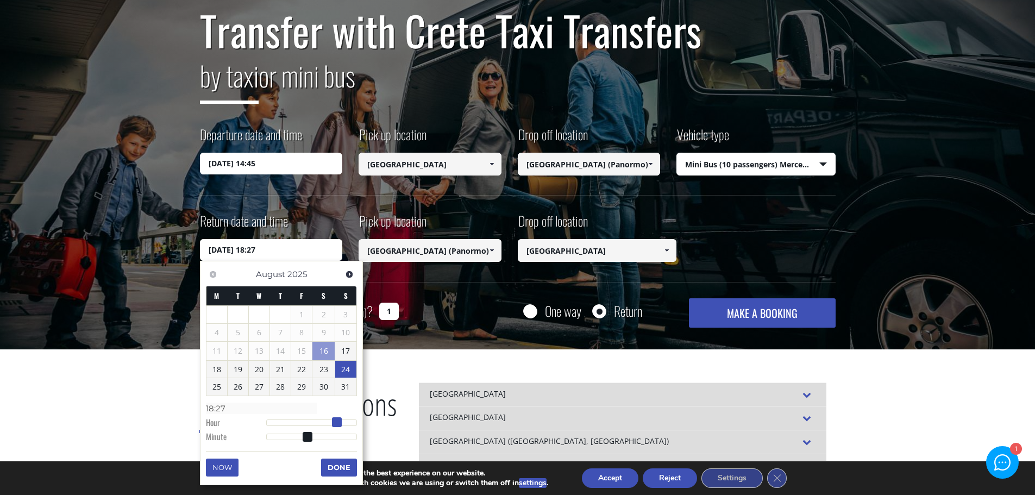
drag, startPoint x: 313, startPoint y: 423, endPoint x: 340, endPoint y: 425, distance: 27.3
click at [340, 425] on span at bounding box center [337, 422] width 10 height 10
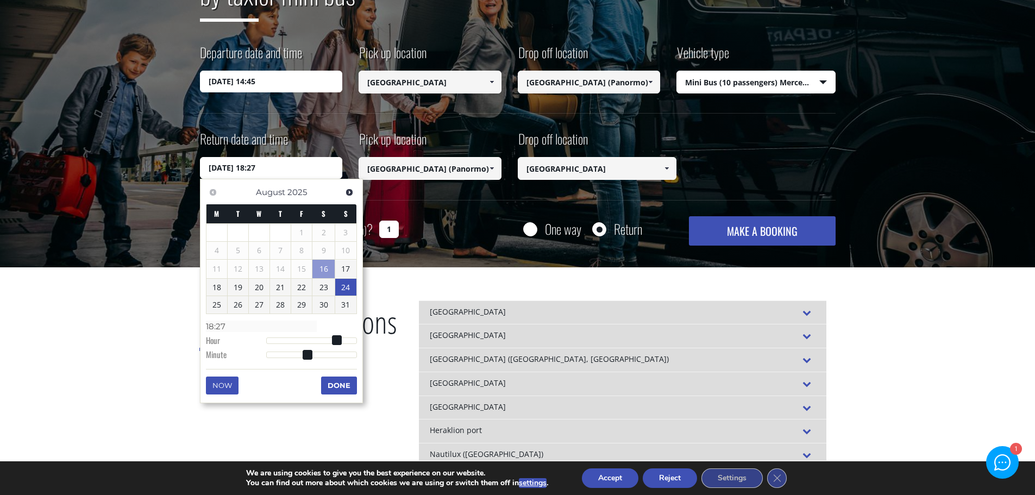
scroll to position [217, 0]
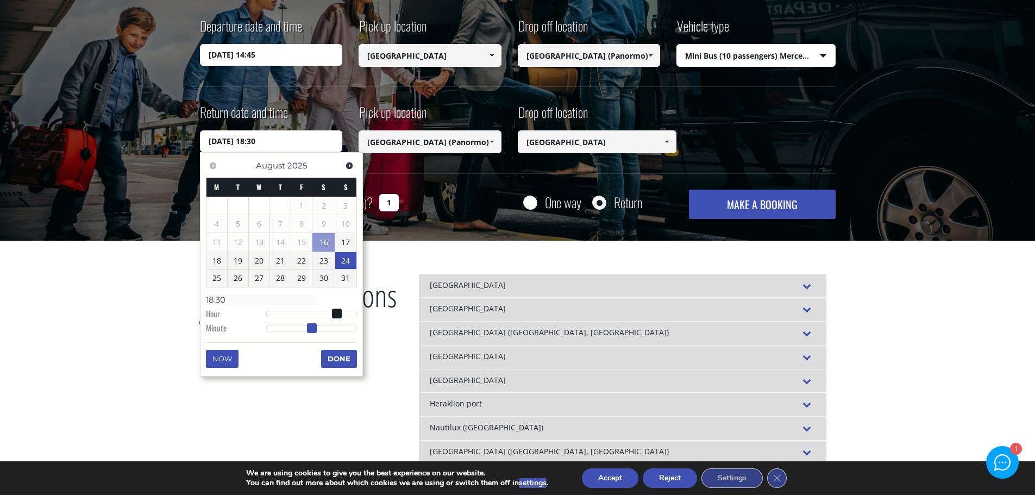
click at [310, 330] on span at bounding box center [312, 328] width 10 height 10
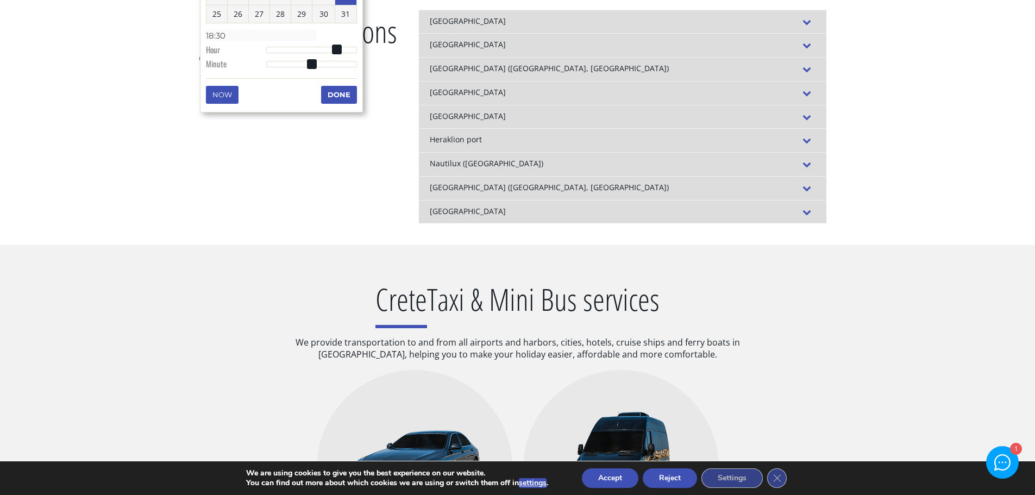
scroll to position [326, 0]
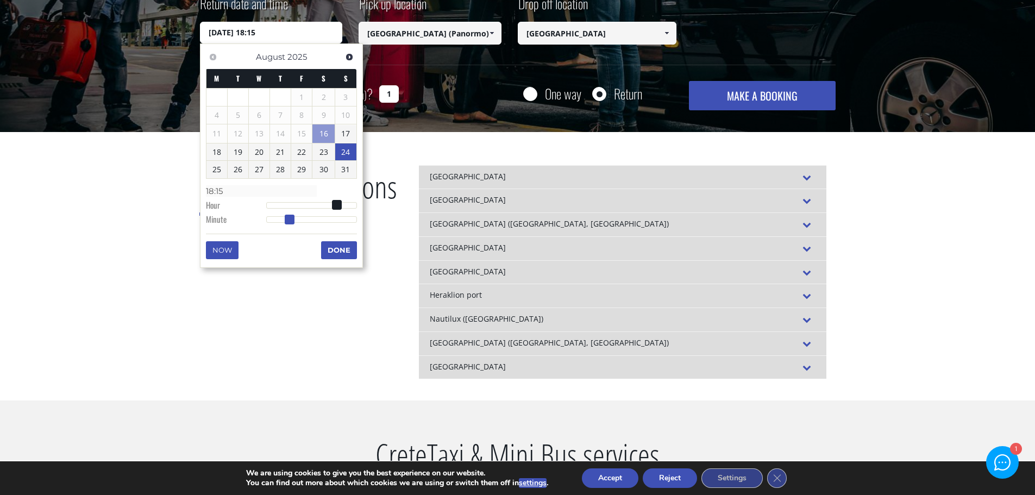
drag, startPoint x: 310, startPoint y: 221, endPoint x: 287, endPoint y: 220, distance: 22.9
click at [287, 220] on span at bounding box center [290, 220] width 10 height 10
click at [335, 251] on button "Done" at bounding box center [339, 249] width 36 height 17
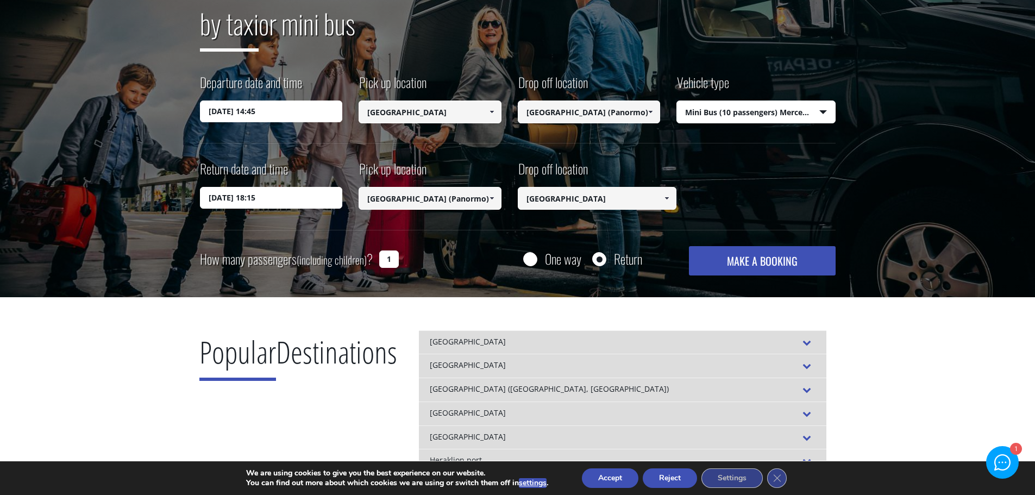
scroll to position [54, 0]
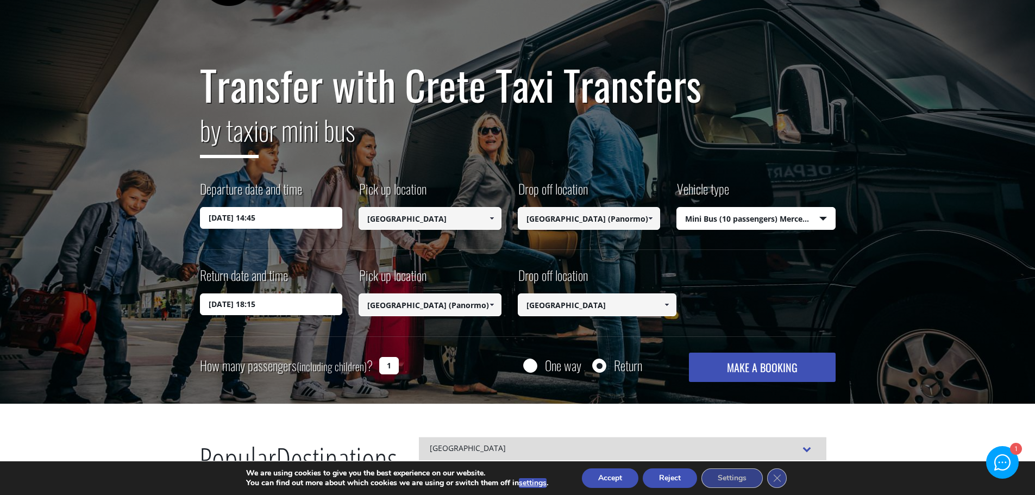
click at [387, 367] on input "1" at bounding box center [389, 365] width 20 height 17
click at [388, 367] on input "1" at bounding box center [389, 365] width 20 height 17
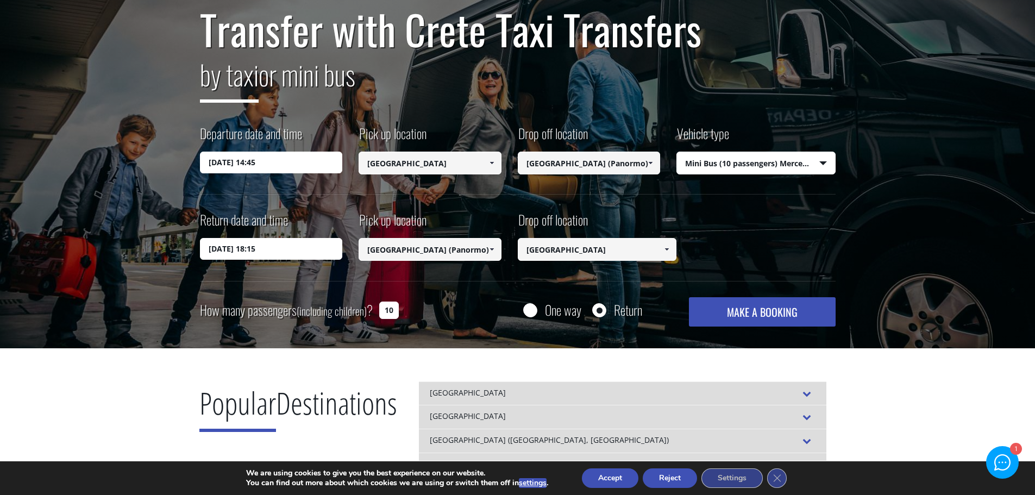
scroll to position [163, 0]
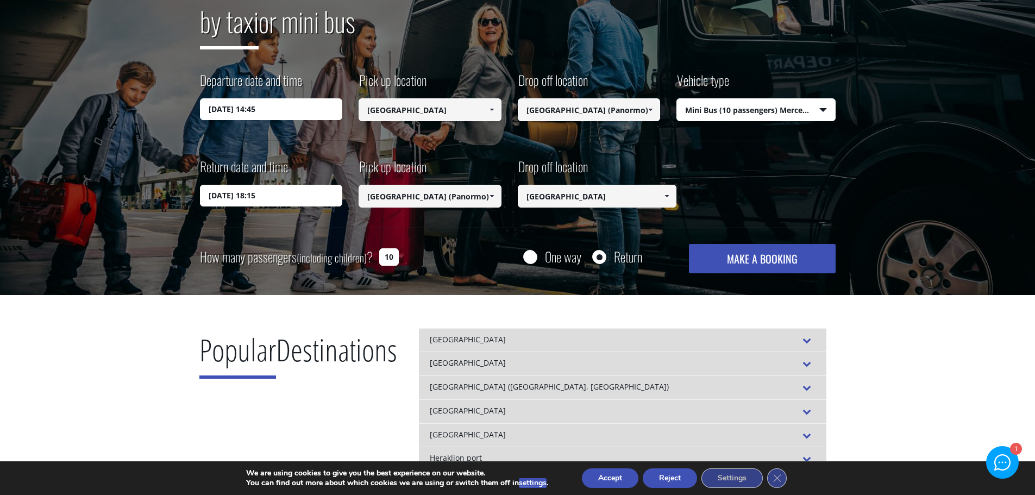
click at [745, 263] on button "MAKE A BOOKING" at bounding box center [762, 258] width 146 height 29
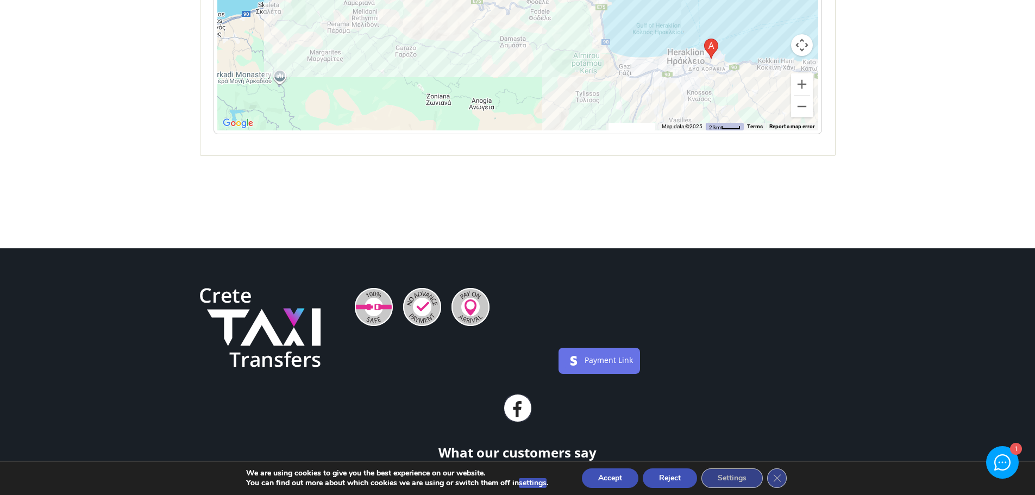
scroll to position [435, 0]
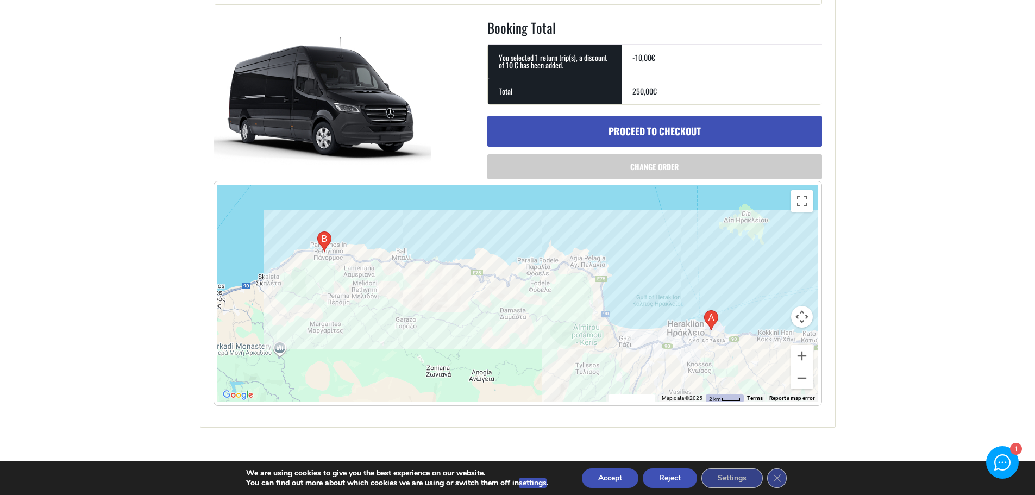
click at [680, 129] on link "Proceed to checkout" at bounding box center [654, 132] width 335 height 32
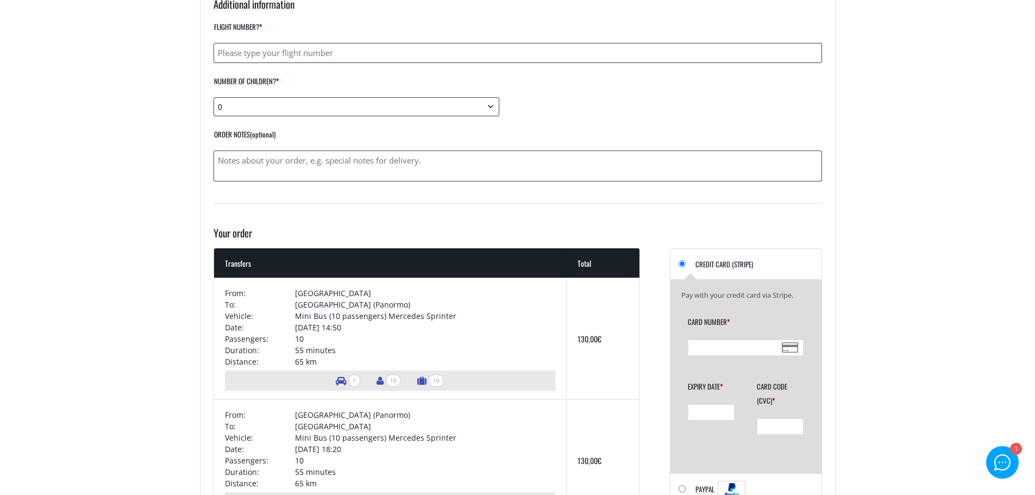
scroll to position [598, 0]
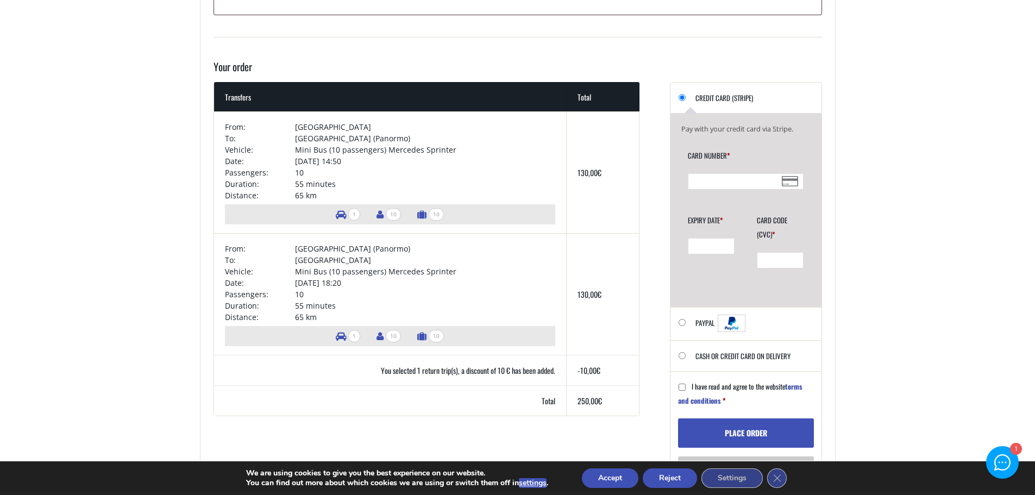
click at [683, 355] on input "Cash or Credit Card on delivery" at bounding box center [682, 355] width 7 height 7
radio input "true"
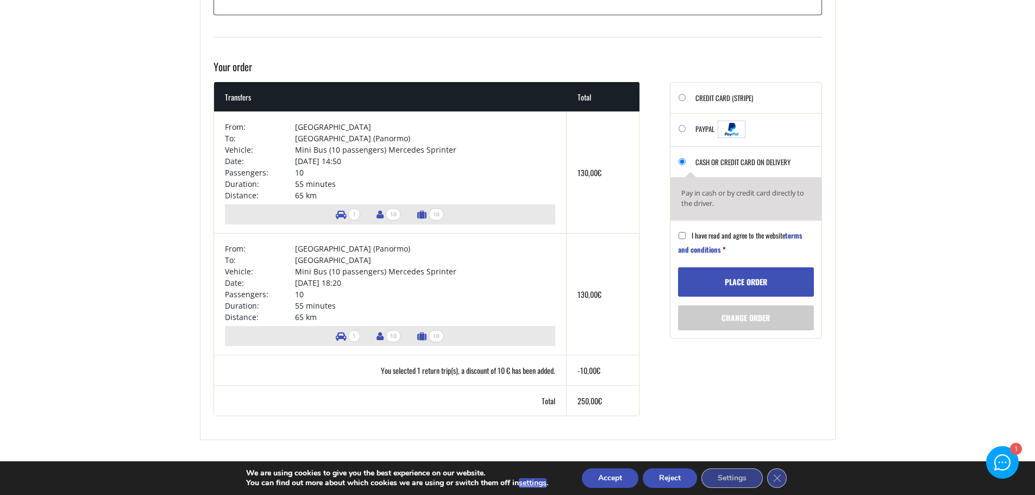
click at [794, 235] on link "terms and conditions" at bounding box center [740, 242] width 124 height 25
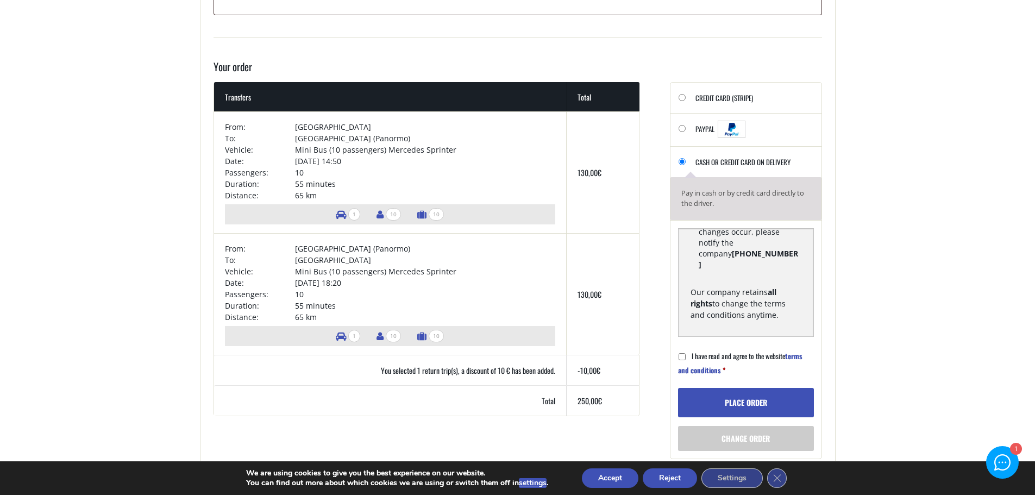
scroll to position [1029, 0]
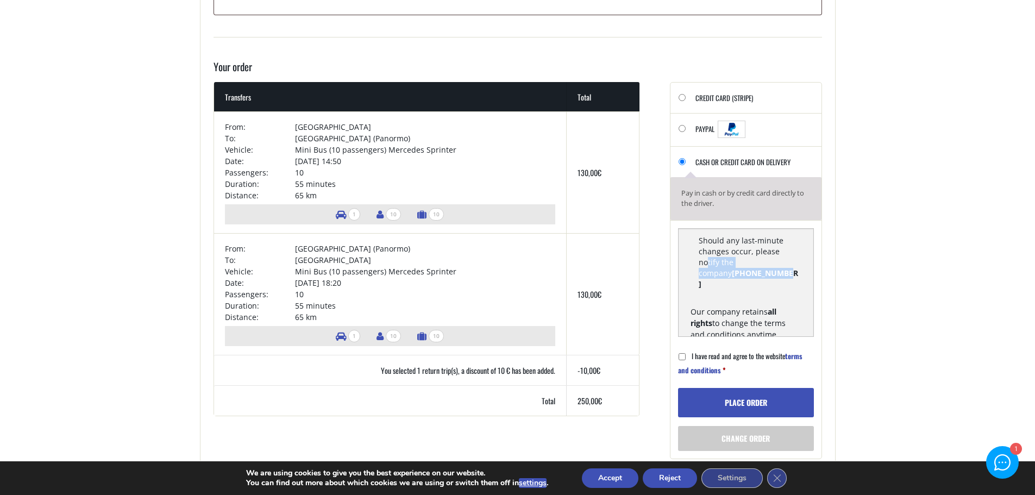
drag, startPoint x: 753, startPoint y: 291, endPoint x: 697, endPoint y: 286, distance: 56.7
click at [697, 286] on li "Should any last-minute changes occur, please notify the company [PHONE_NUMBER]" at bounding box center [746, 264] width 110 height 59
click at [716, 289] on strong "[PHONE_NUMBER]" at bounding box center [748, 278] width 99 height 21
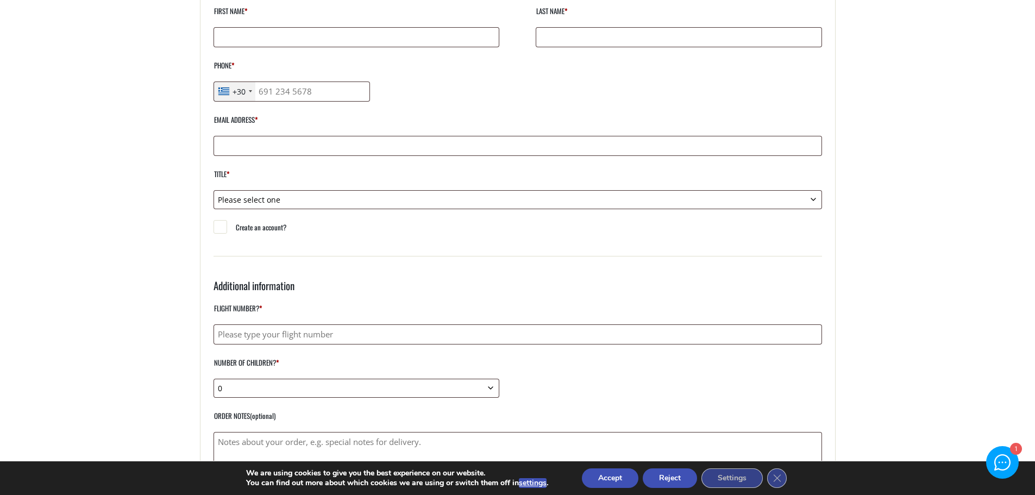
scroll to position [54, 0]
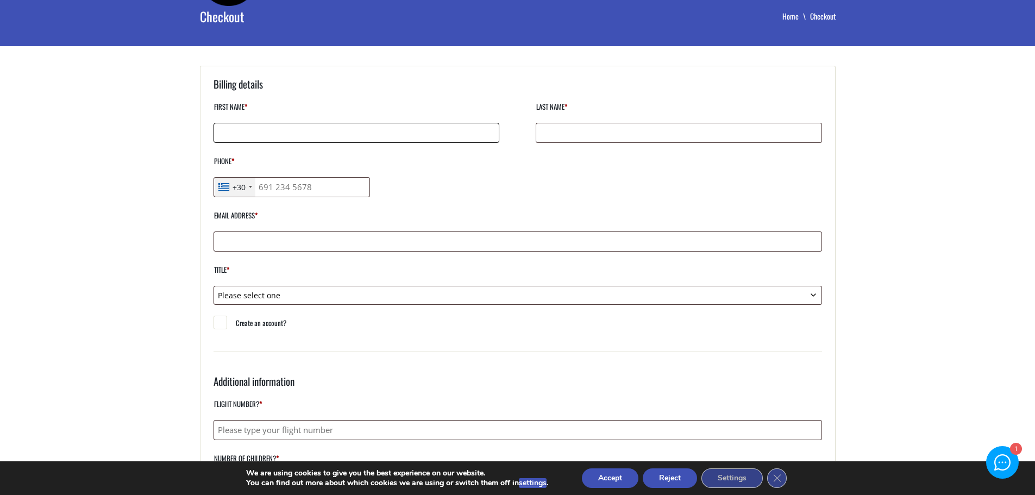
click at [401, 141] on input "First name *" at bounding box center [357, 133] width 286 height 20
type input "Dikla"
type input "[PERSON_NAME]"
click at [241, 185] on div "+30" at bounding box center [239, 187] width 13 height 11
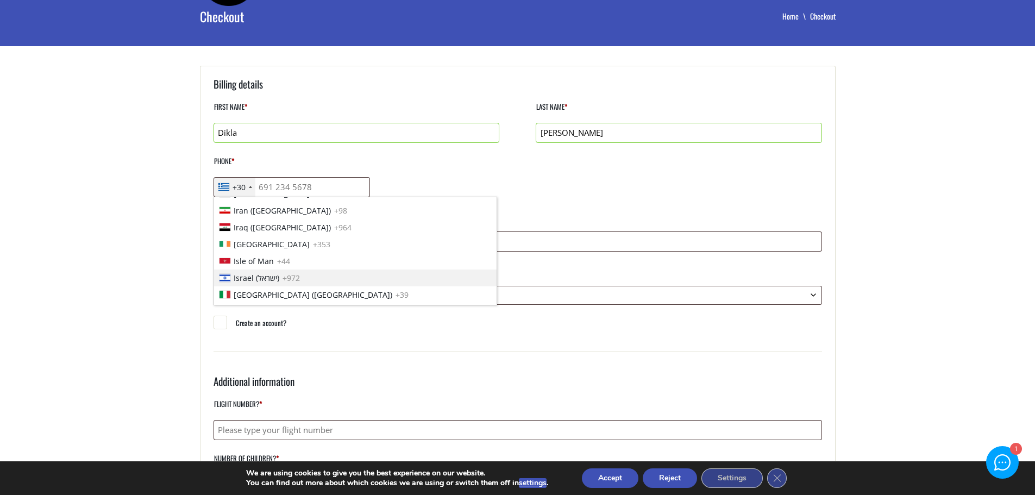
scroll to position [1705, 0]
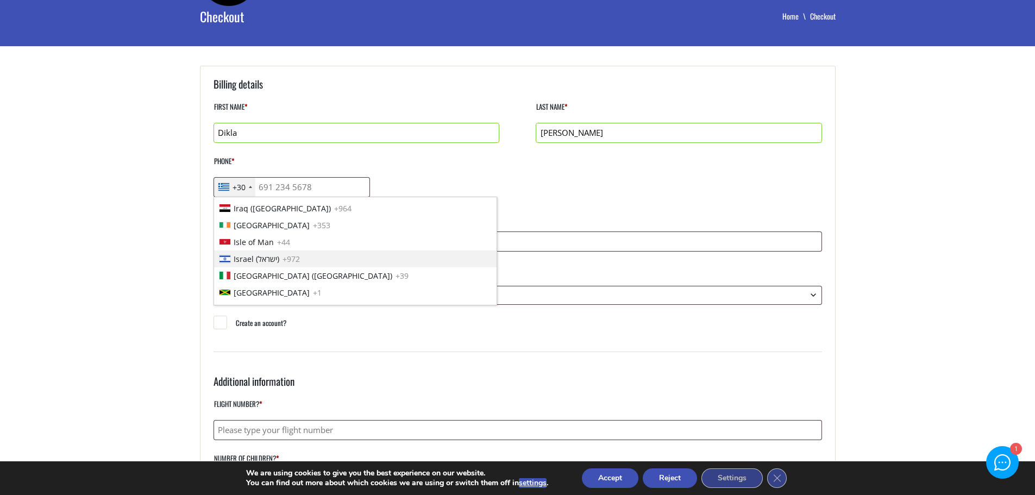
click at [351, 261] on li "Israel (‫ישראל‬‎) +972" at bounding box center [355, 259] width 283 height 17
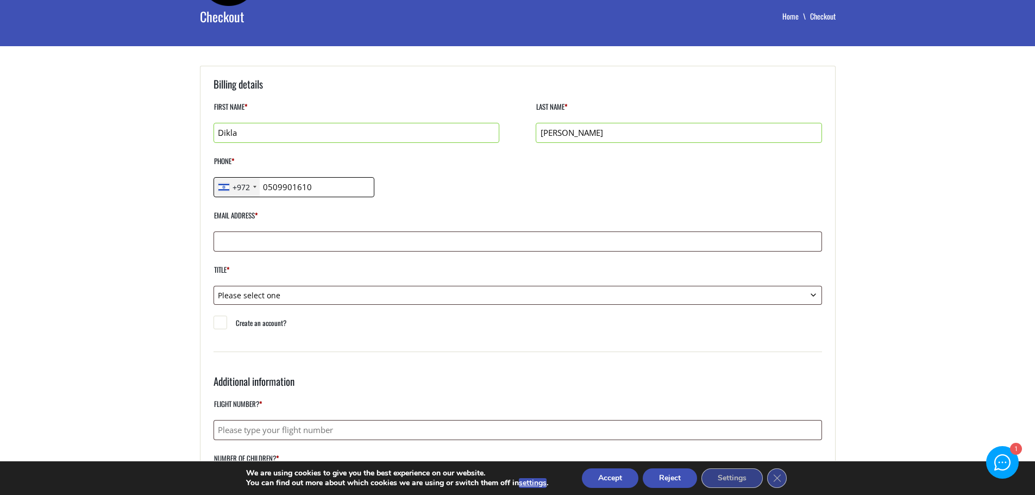
type input "0509901610"
click at [452, 241] on input "Email address *" at bounding box center [518, 241] width 609 height 20
type input "[EMAIL_ADDRESS][DOMAIN_NAME]"
click at [351, 290] on select "Please select one Mr. Mrs." at bounding box center [518, 295] width 609 height 19
select select "mrs"
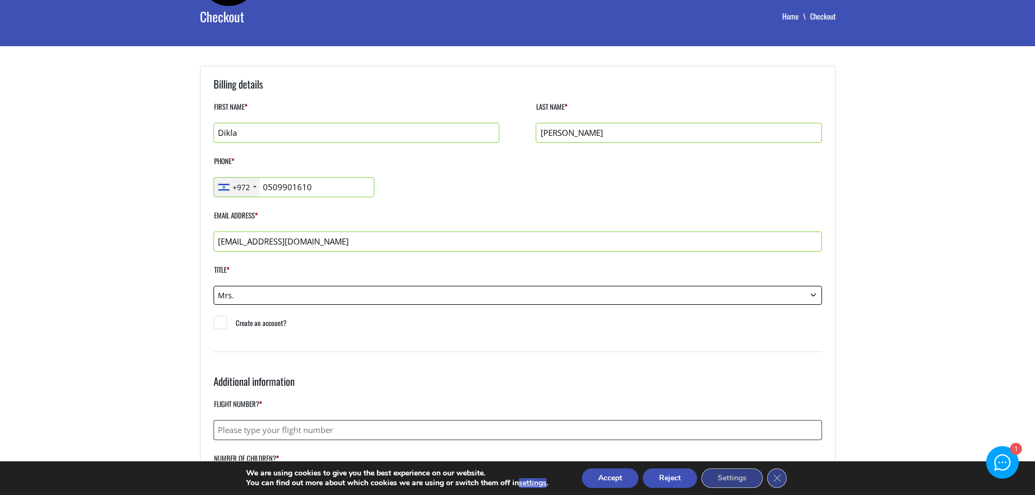
click at [214, 286] on select "Please select one Mr. Mrs." at bounding box center [518, 295] width 609 height 19
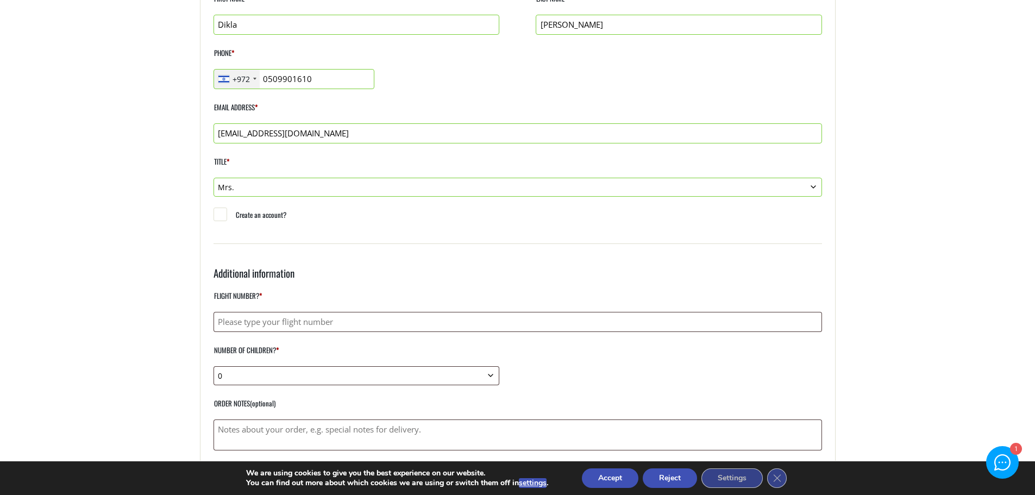
scroll to position [163, 0]
click at [263, 325] on input "Flight number? *" at bounding box center [518, 321] width 609 height 20
drag, startPoint x: 312, startPoint y: 322, endPoint x: 285, endPoint y: 317, distance: 27.1
click at [285, 317] on input "Flight number? *" at bounding box center [518, 321] width 609 height 20
paste input "Blue Bird Airways - BZ752"
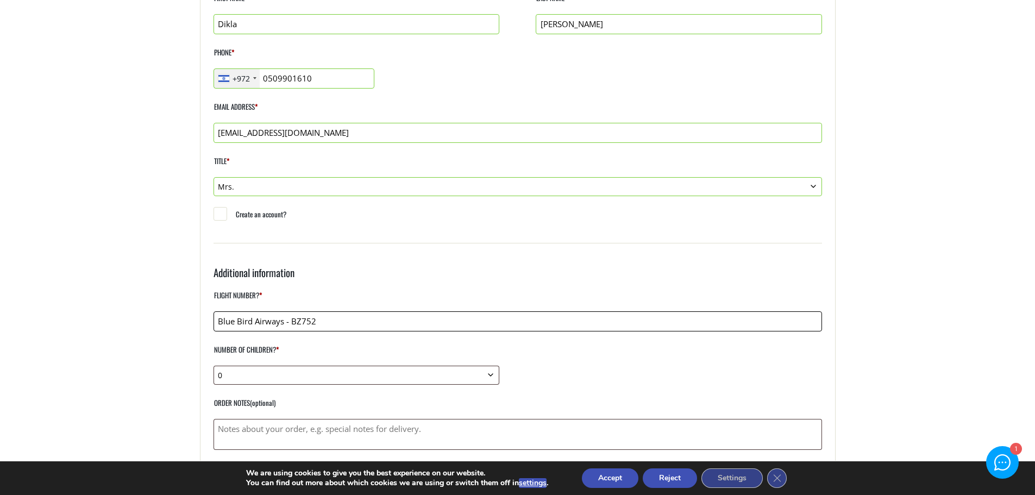
type input "Blue Bird Airways - BZ752"
click at [309, 378] on select "0 1 2 3 4 5 6 7 8 9 10" at bounding box center [357, 375] width 286 height 19
click at [561, 377] on div "Flight number? * Blue Bird Airways - BZ752 Number of children? * 0 1 2 3 4 5 6 …" at bounding box center [518, 369] width 609 height 162
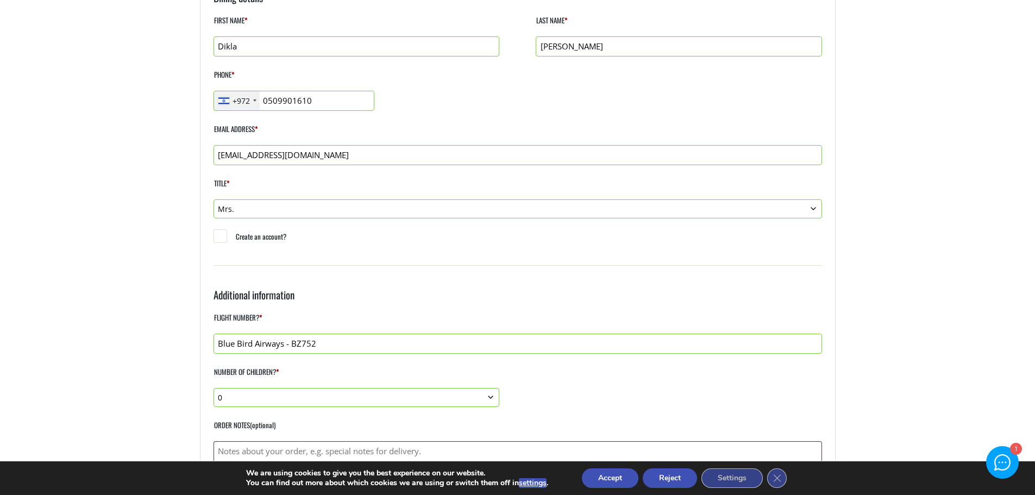
scroll to position [217, 0]
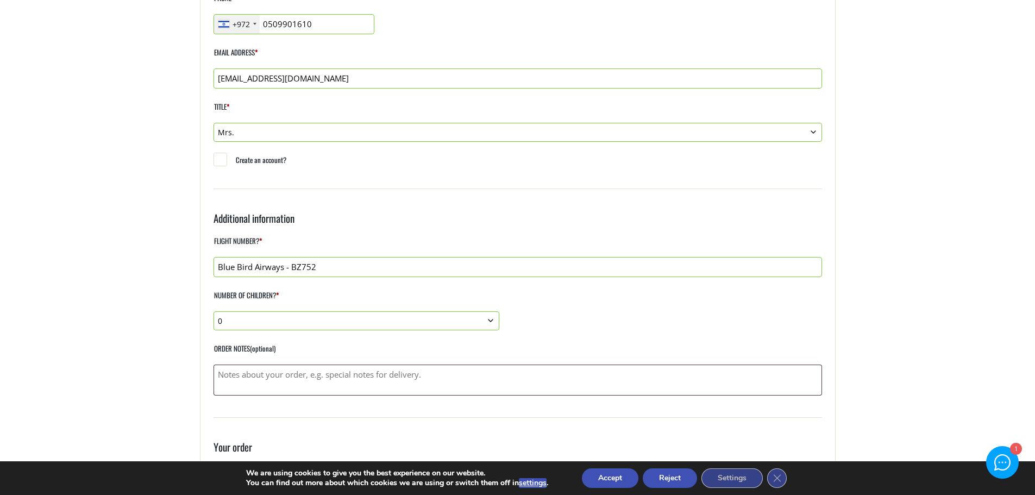
click at [300, 321] on select "0 1 2 3 4 5 6 7 8 9 10" at bounding box center [357, 320] width 286 height 19
click at [533, 316] on div "Flight number? * Blue Bird Airways - BZ752 Number of children? * 0 1 2 3 4 5 6 …" at bounding box center [518, 315] width 609 height 162
click at [448, 379] on textarea "Order notes (optional)" at bounding box center [518, 380] width 609 height 31
drag, startPoint x: 396, startPoint y: 380, endPoint x: 374, endPoint y: 375, distance: 21.8
click at [427, 374] on textarea "10 persons, 5 adults + 5 children (no child seat needed" at bounding box center [518, 380] width 609 height 31
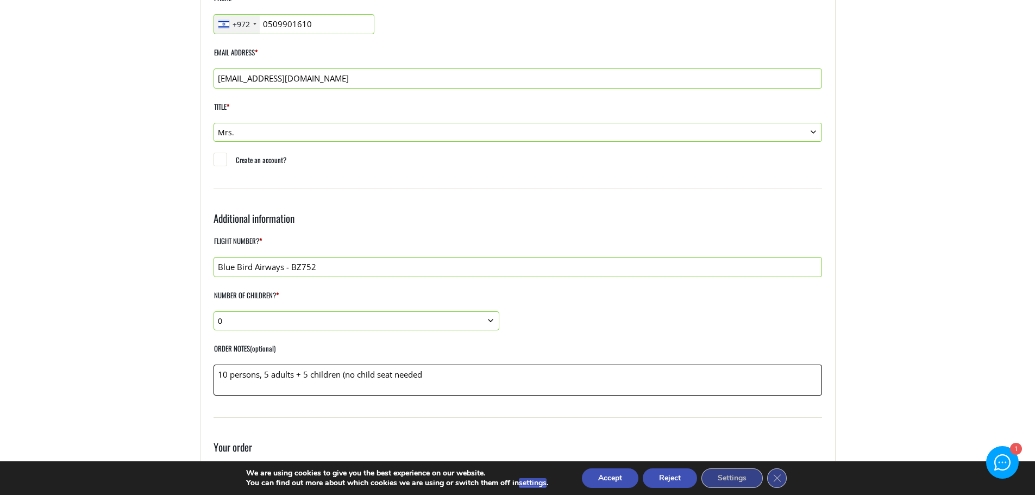
drag, startPoint x: 431, startPoint y: 376, endPoint x: 345, endPoint y: 374, distance: 85.9
click at [345, 374] on textarea "10 persons, 5 adults + 5 children (no child seat needed" at bounding box center [518, 380] width 609 height 31
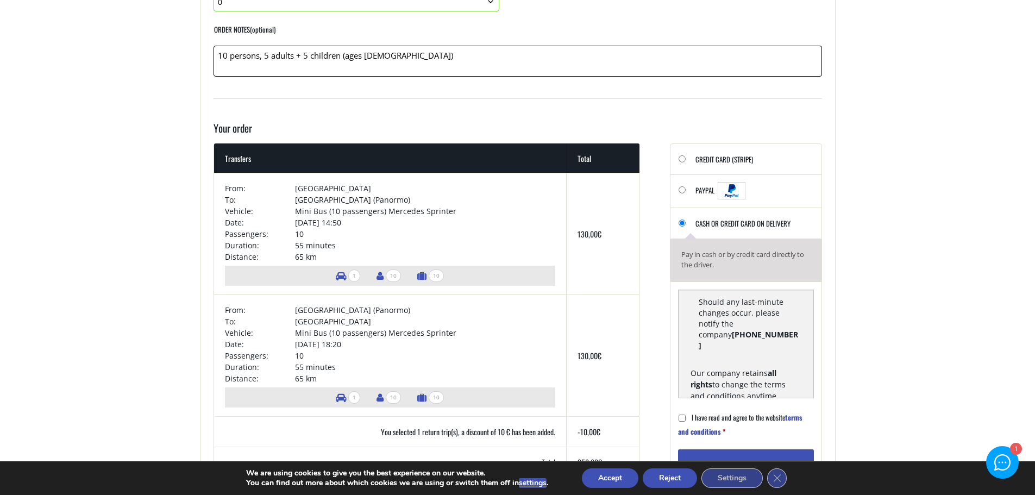
scroll to position [598, 0]
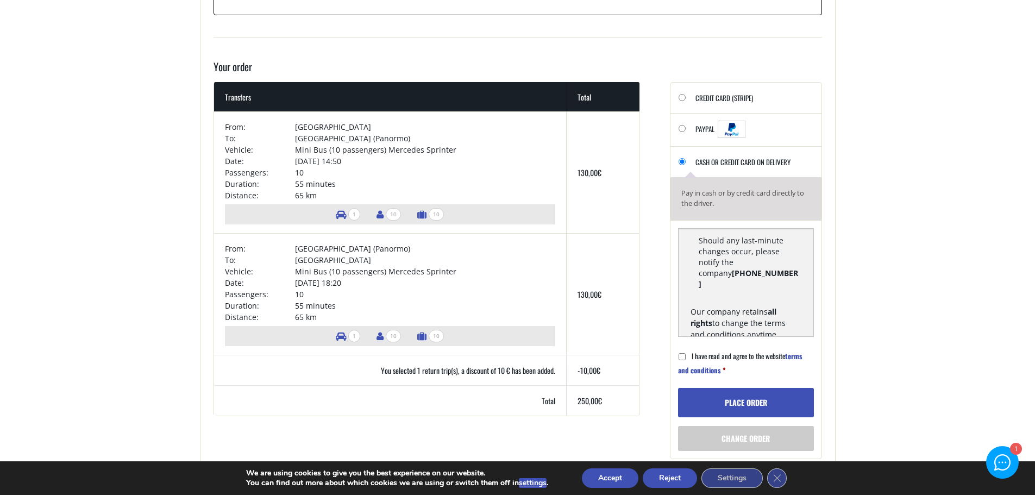
type textarea "10 persons, 5 adults + 5 children (ages [DEMOGRAPHIC_DATA])"
click at [680, 359] on input "I have read and agree to the website terms and conditions *" at bounding box center [682, 356] width 7 height 7
checkbox input "true"
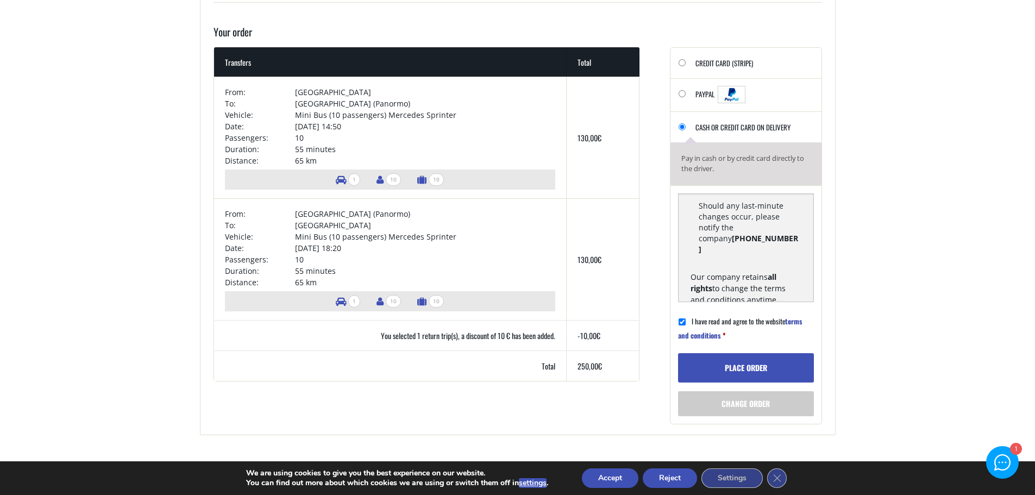
scroll to position [761, 0]
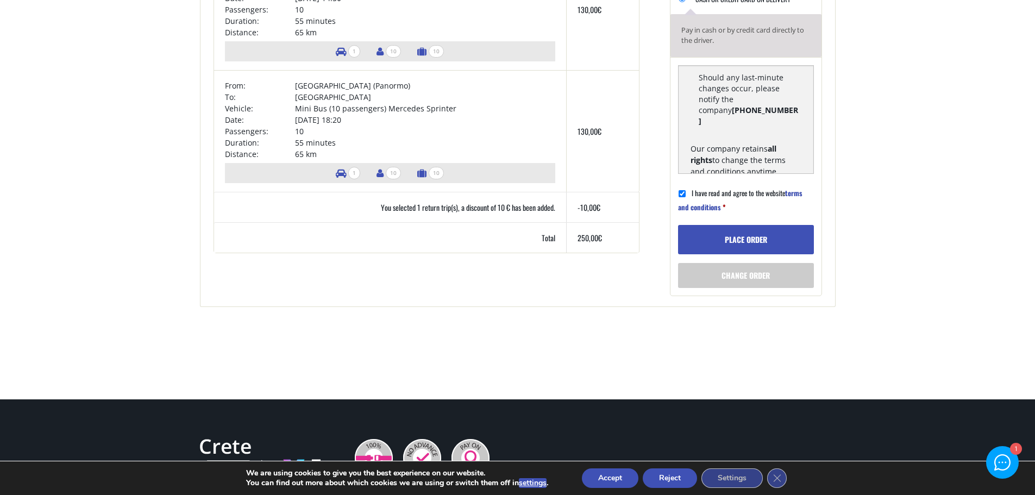
click at [765, 239] on button "Place order" at bounding box center [746, 239] width 136 height 29
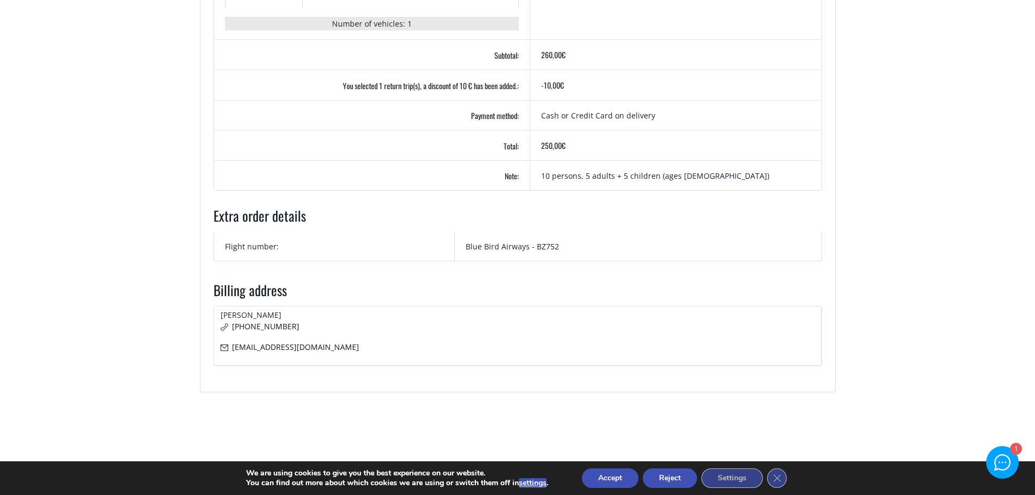
scroll to position [706, 0]
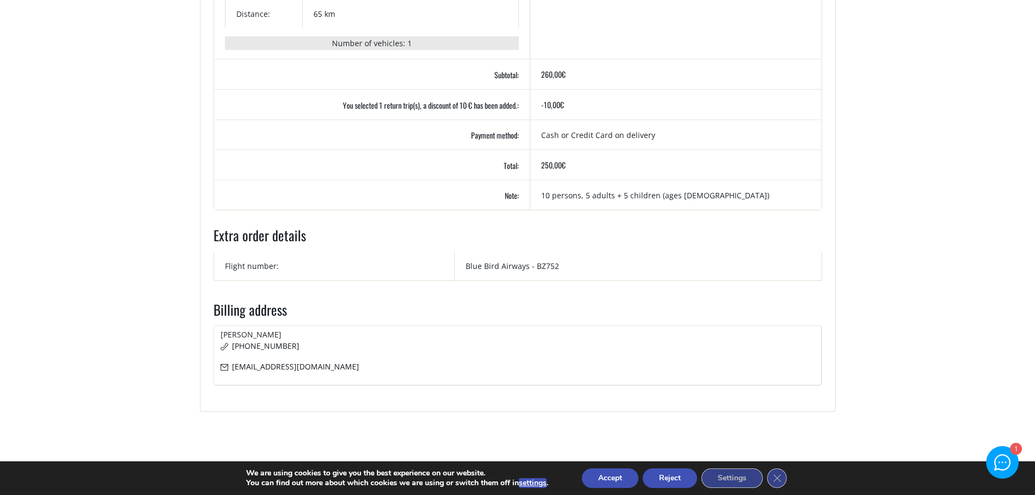
click at [548, 266] on td "Blue Bird Airways - BZ752" at bounding box center [638, 266] width 367 height 29
drag, startPoint x: 540, startPoint y: 266, endPoint x: 572, endPoint y: 266, distance: 31.5
click at [572, 266] on td "Blue Bird Airways - BZ752" at bounding box center [638, 266] width 367 height 29
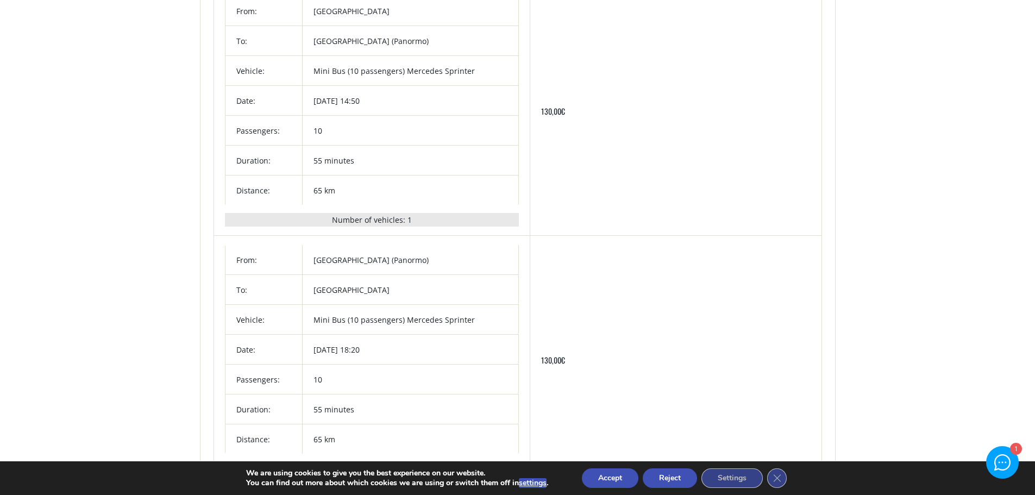
scroll to position [54, 0]
